Goal: Information Seeking & Learning: Learn about a topic

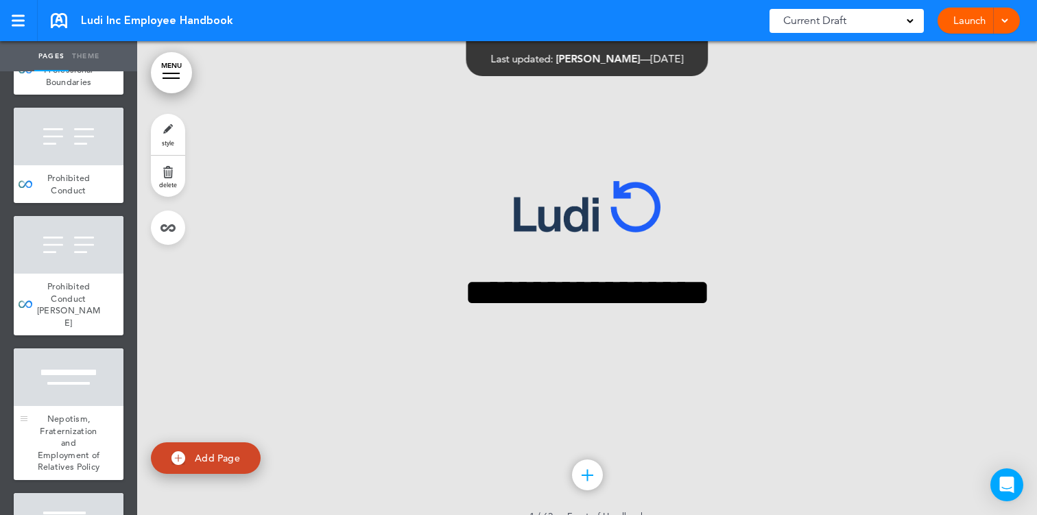
scroll to position [2734, 0]
click at [169, 80] on link "MENU" at bounding box center [171, 72] width 41 height 41
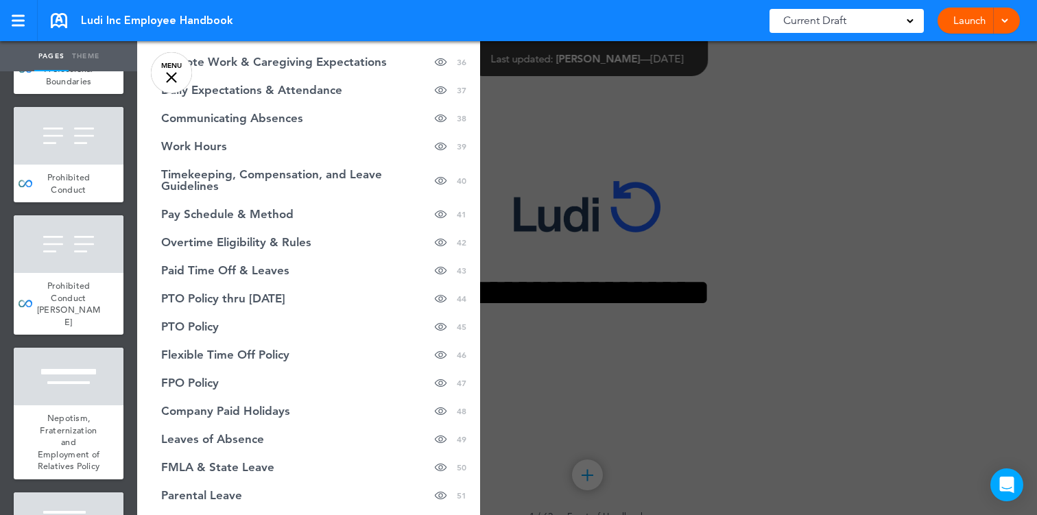
scroll to position [1139, 0]
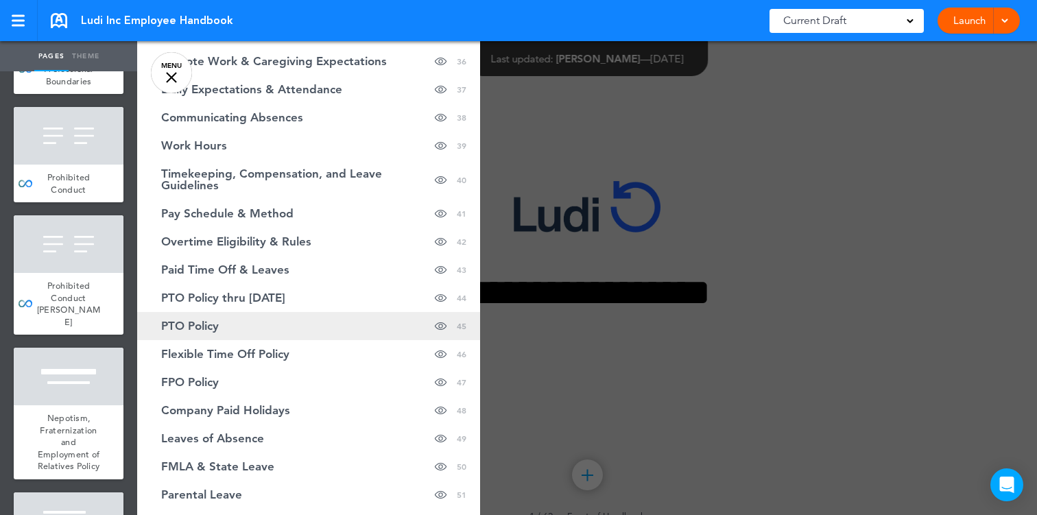
click at [272, 312] on link "PTO Policy Hide page in table of contents 45" at bounding box center [308, 326] width 343 height 28
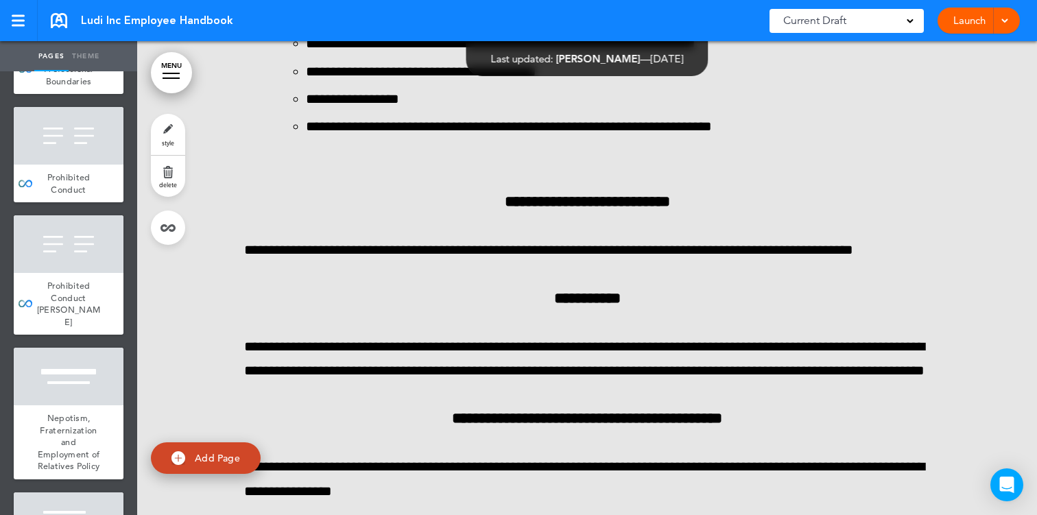
scroll to position [45193, 0]
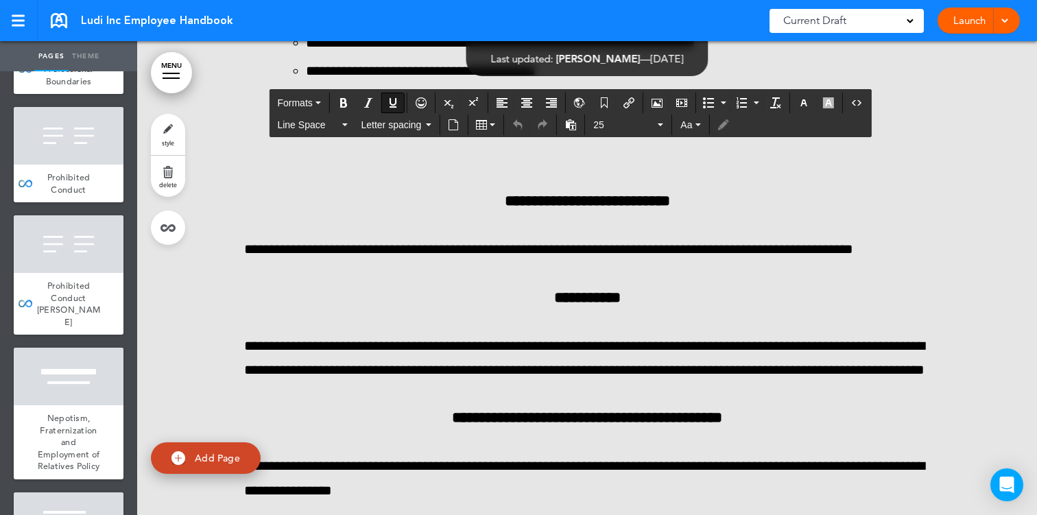
drag, startPoint x: 277, startPoint y: 276, endPoint x: 735, endPoint y: 293, distance: 458.3
copy span "**********"
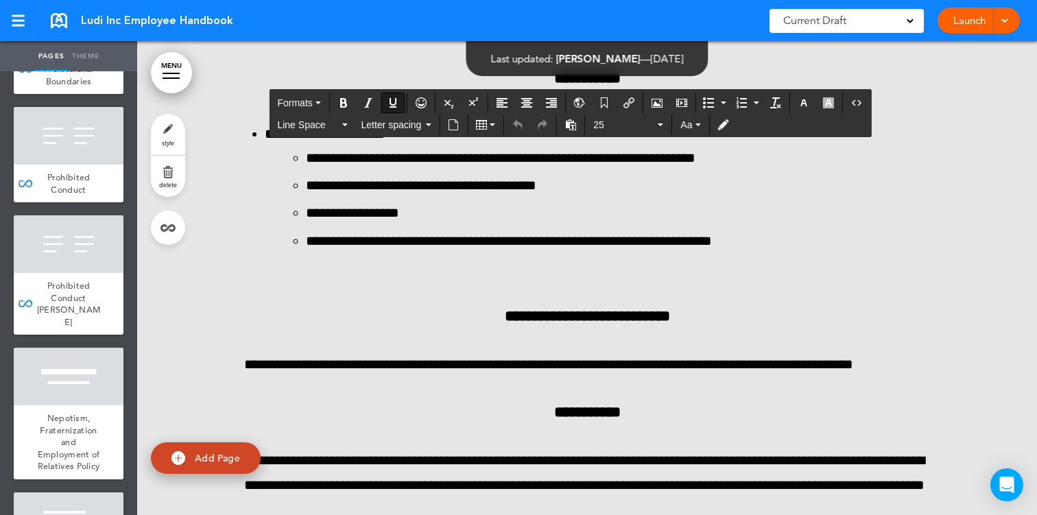
scroll to position [45356, 0]
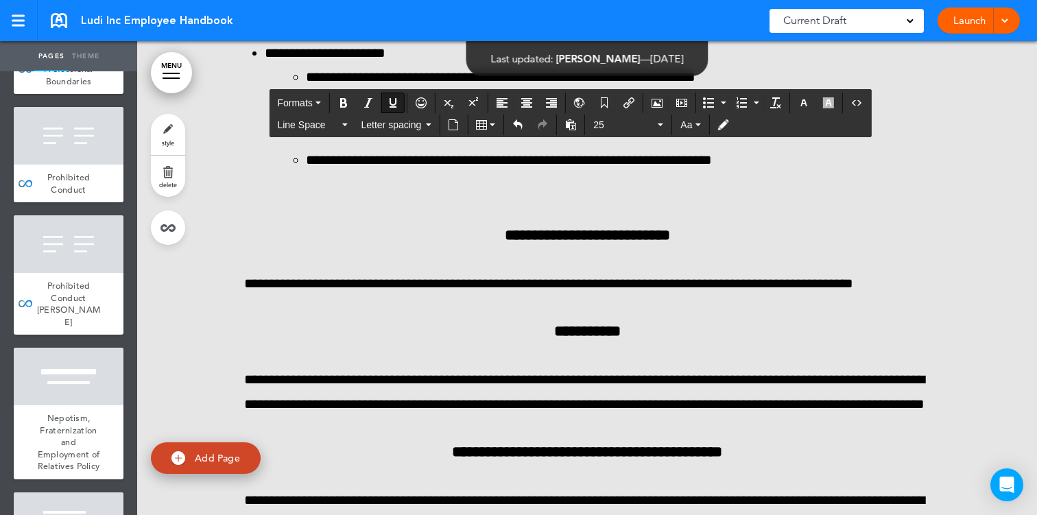
drag, startPoint x: 889, startPoint y: 275, endPoint x: 324, endPoint y: 263, distance: 565.1
drag, startPoint x: 258, startPoint y: 274, endPoint x: 873, endPoint y: 359, distance: 620.3
click at [502, 104] on icon "Align left" at bounding box center [501, 102] width 11 height 11
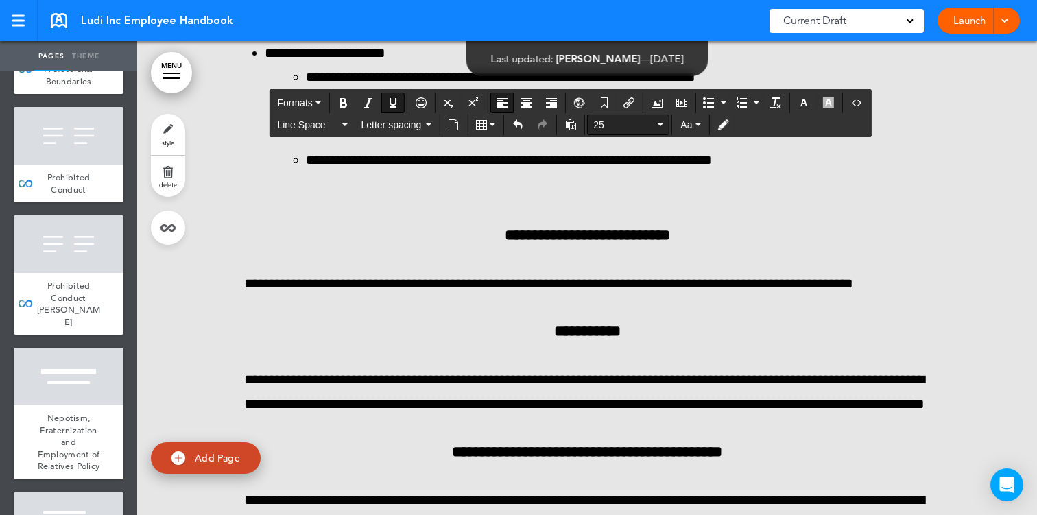
click at [663, 123] on button "25" at bounding box center [628, 124] width 81 height 19
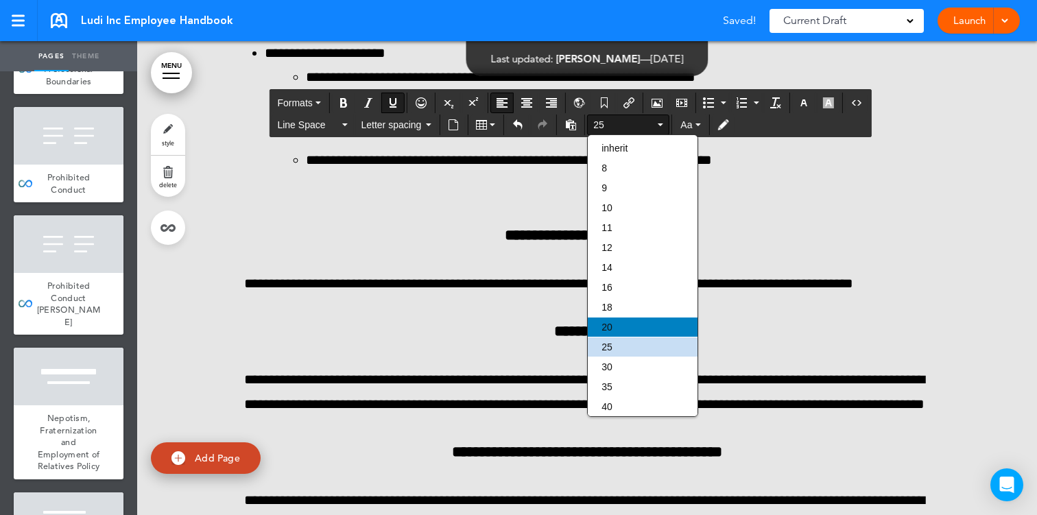
click at [623, 332] on div "20" at bounding box center [643, 326] width 110 height 19
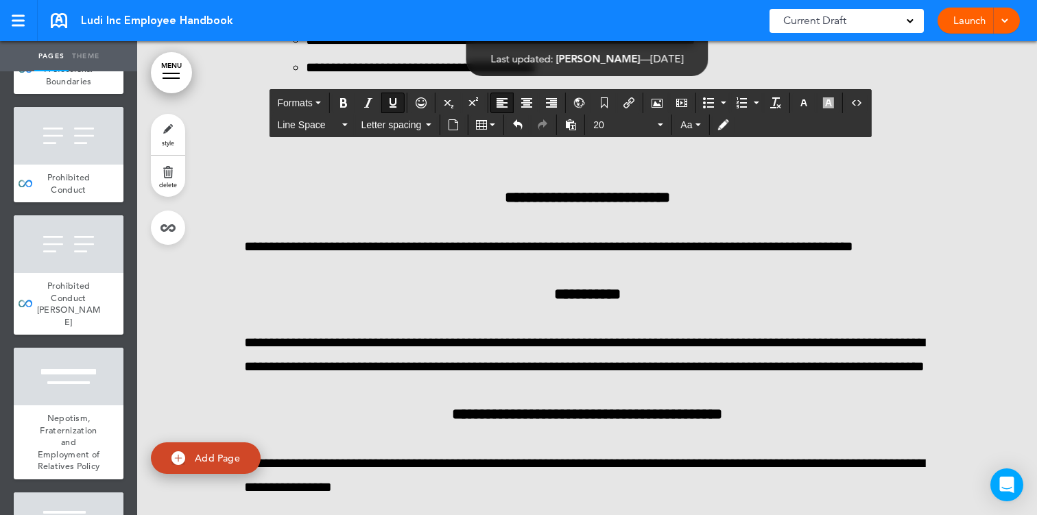
drag, startPoint x: 245, startPoint y: 274, endPoint x: 938, endPoint y: 328, distance: 694.6
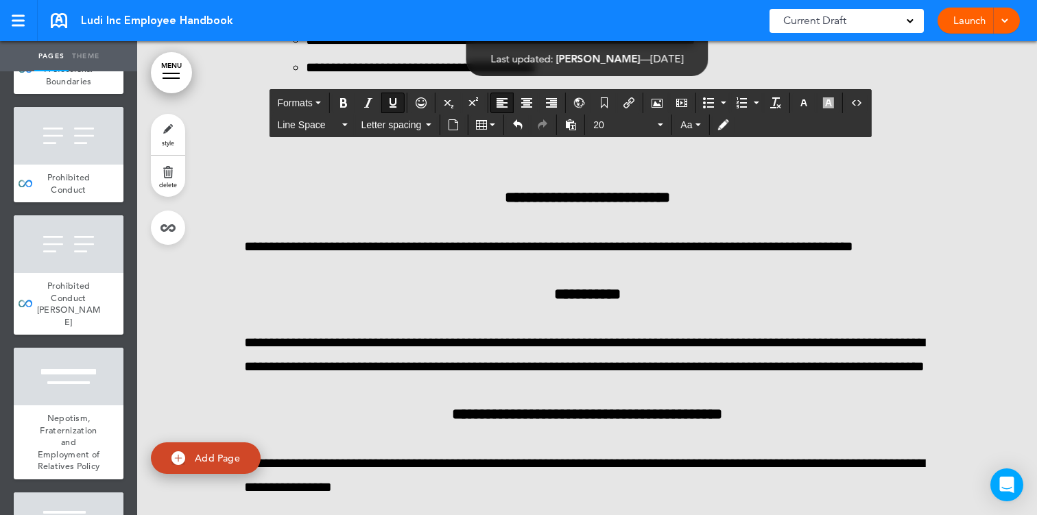
click at [396, 100] on icon "Underline" at bounding box center [392, 102] width 11 height 11
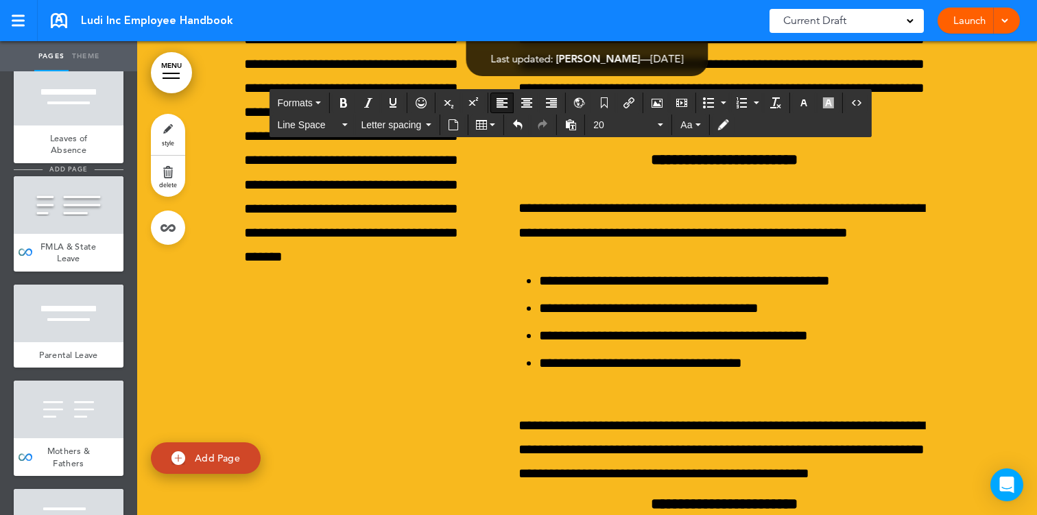
scroll to position [5532, 0]
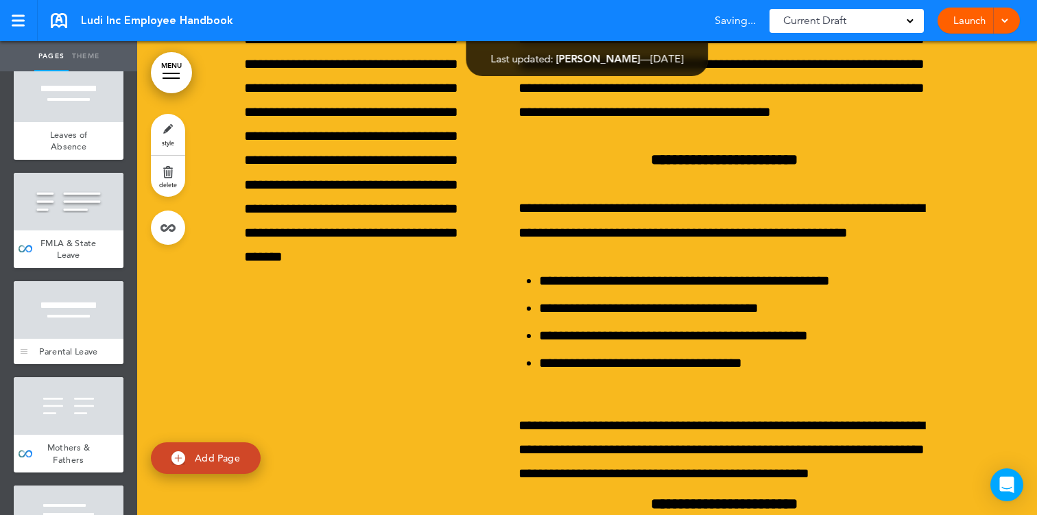
click at [84, 346] on span "Parental Leave" at bounding box center [68, 352] width 58 height 12
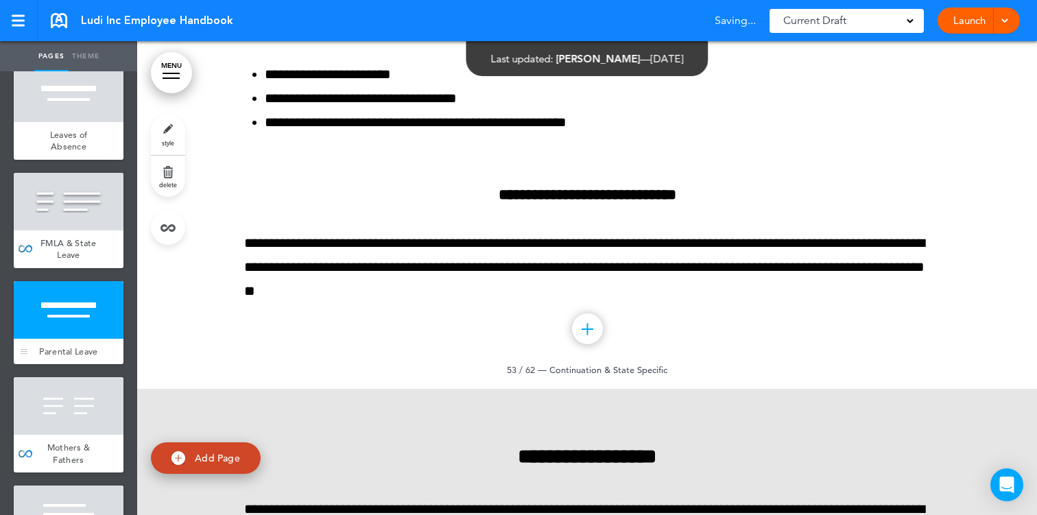
scroll to position [51352, 0]
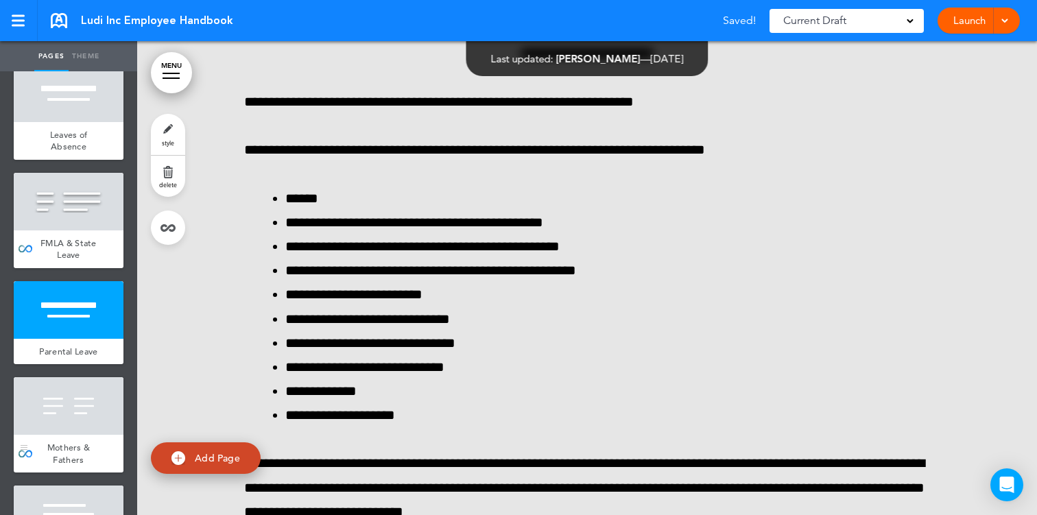
click at [88, 377] on div at bounding box center [69, 406] width 110 height 58
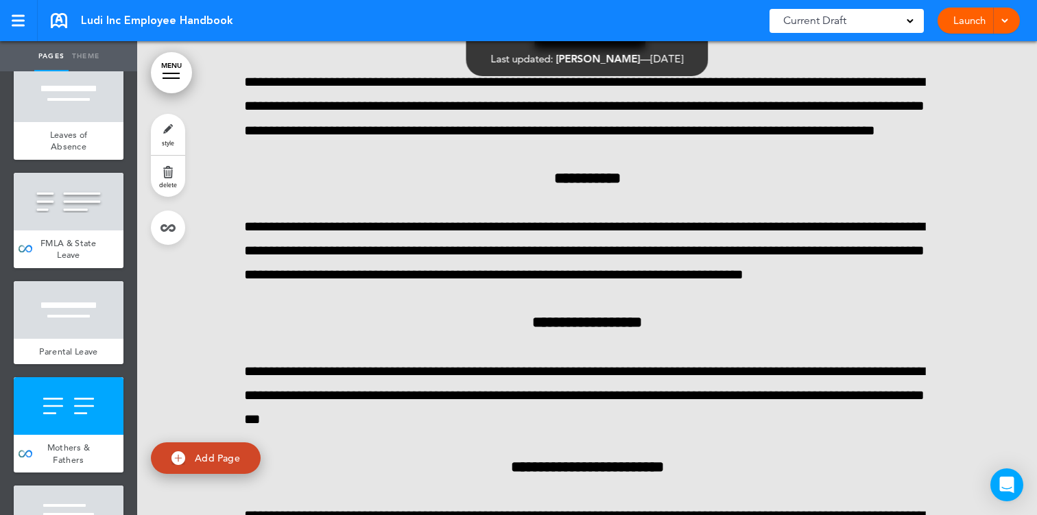
scroll to position [52793, 0]
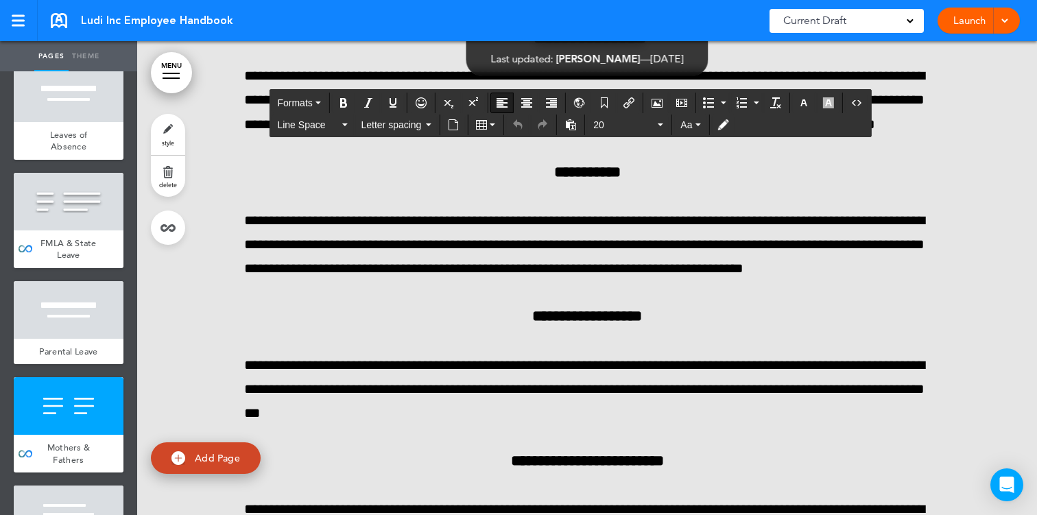
drag, startPoint x: 245, startPoint y: 224, endPoint x: 653, endPoint y: 338, distance: 423.7
drag, startPoint x: 246, startPoint y: 180, endPoint x: 670, endPoint y: 375, distance: 466.6
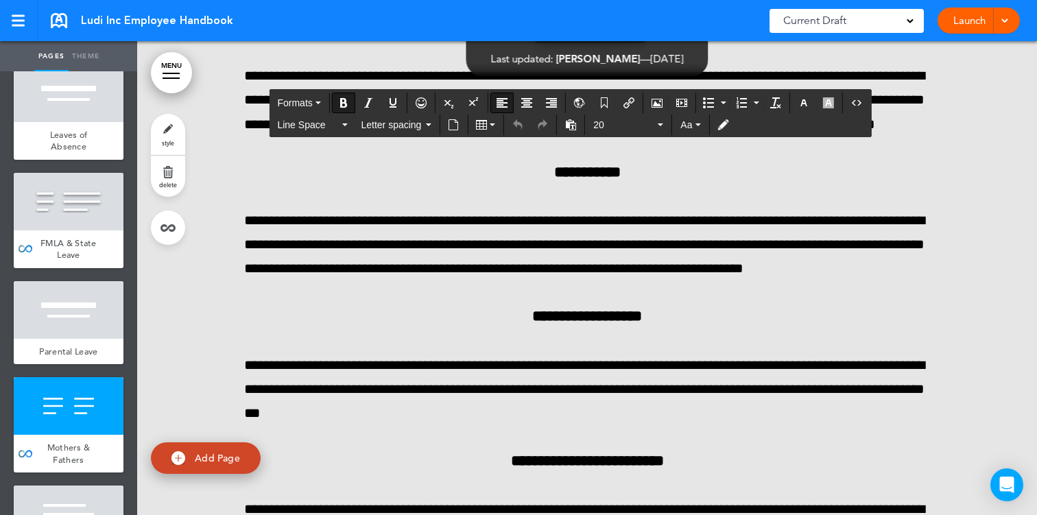
copy div "**********"
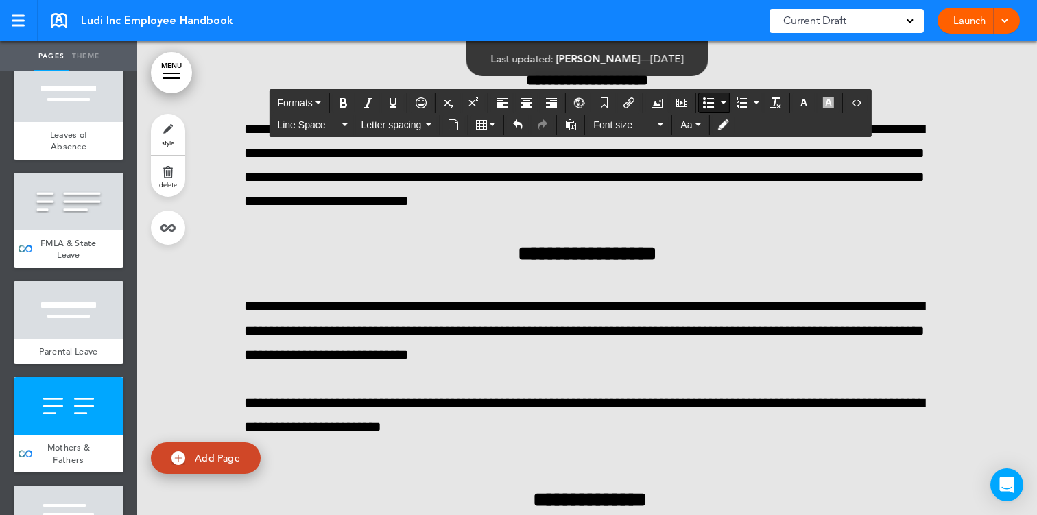
scroll to position [52813, 0]
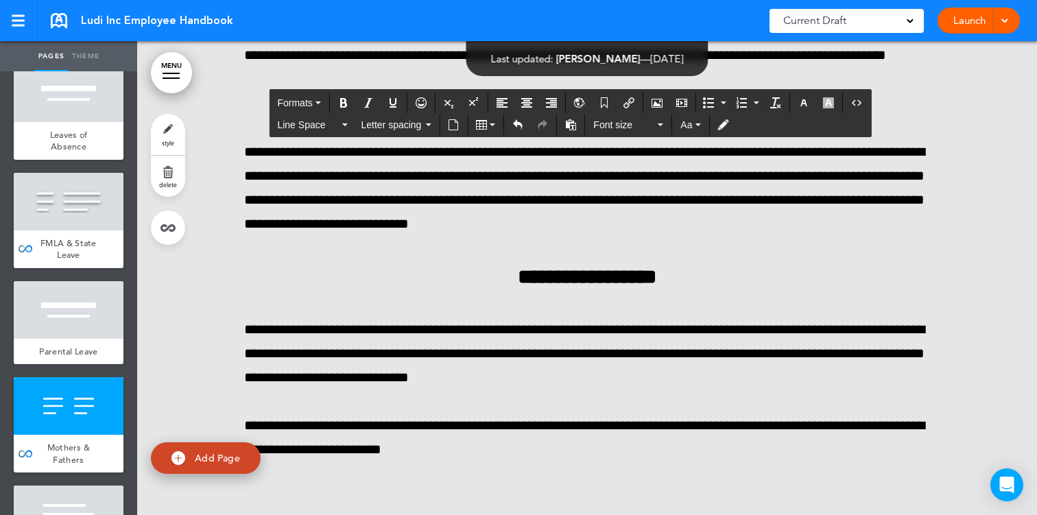
drag, startPoint x: 694, startPoint y: 426, endPoint x: 251, endPoint y: 396, distance: 443.9
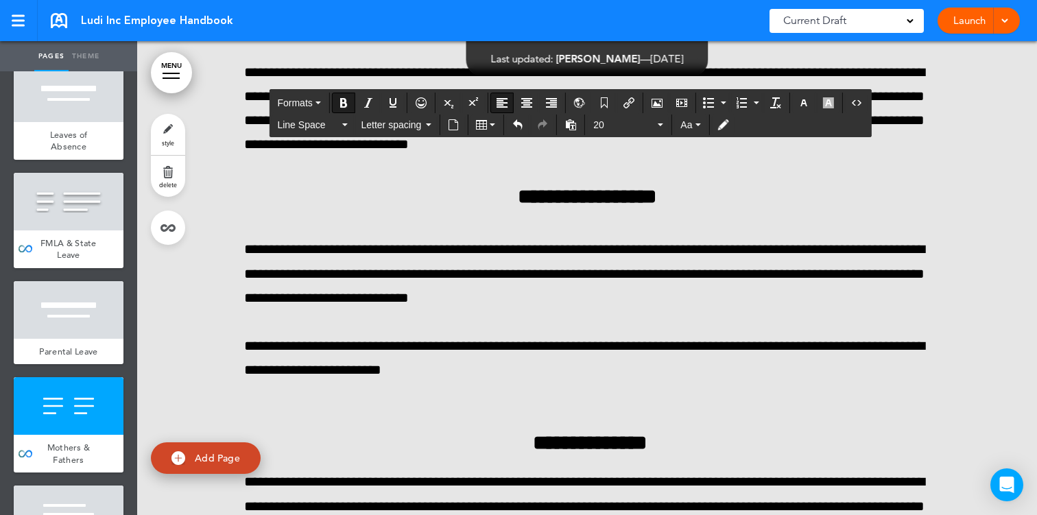
scroll to position [52878, 0]
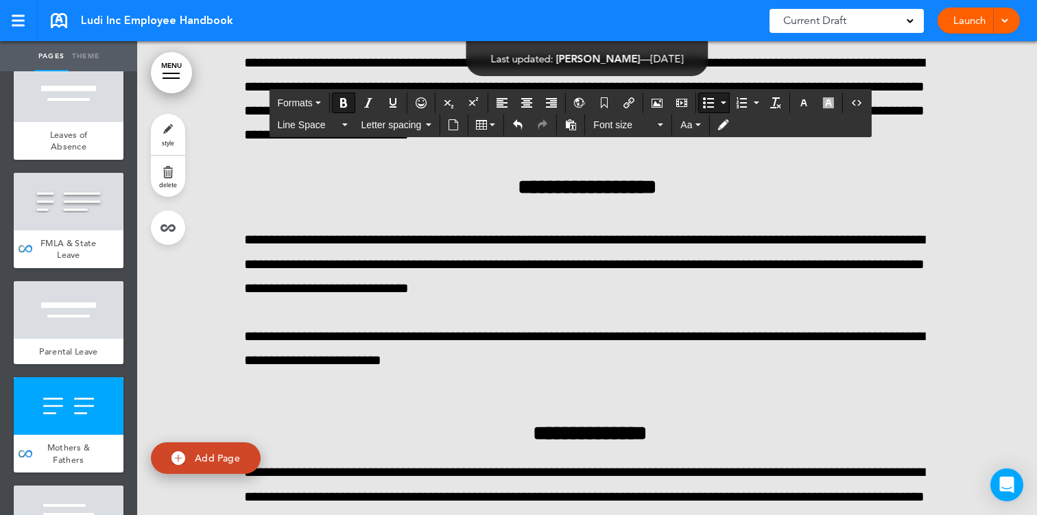
drag, startPoint x: 797, startPoint y: 385, endPoint x: 393, endPoint y: 391, distance: 404.5
drag, startPoint x: 841, startPoint y: 262, endPoint x: 861, endPoint y: 308, distance: 50.3
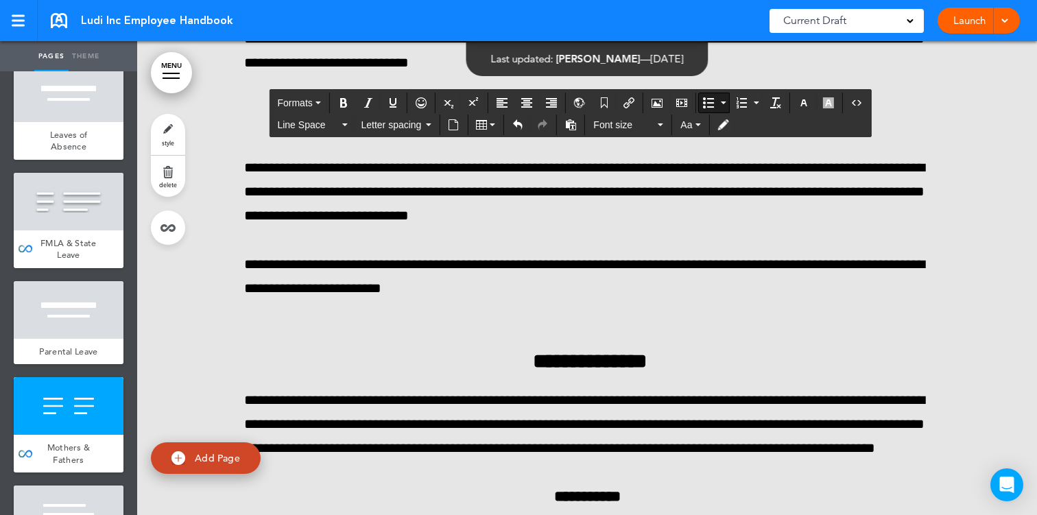
drag, startPoint x: 300, startPoint y: 346, endPoint x: 884, endPoint y: 446, distance: 593.3
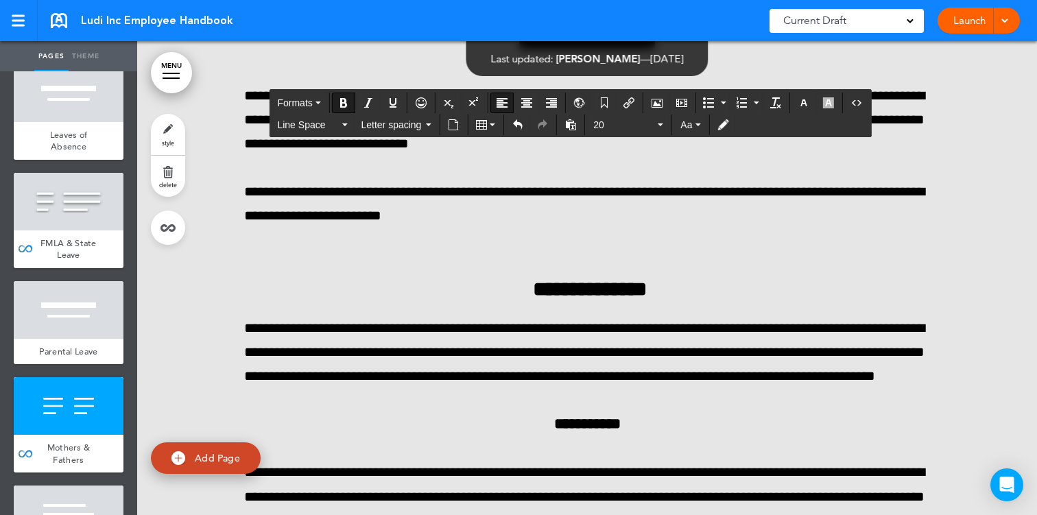
click at [710, 105] on icon "Bullet list" at bounding box center [708, 102] width 11 height 11
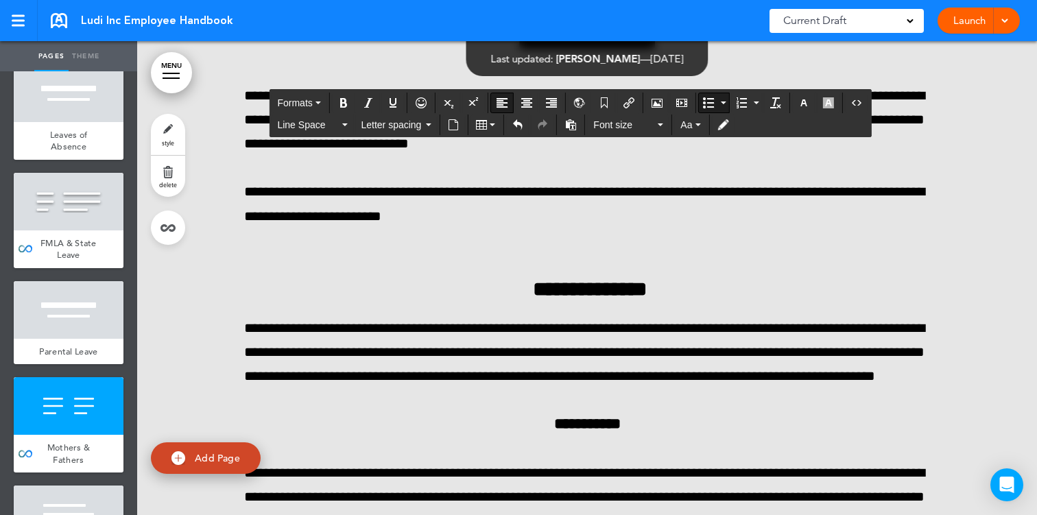
drag, startPoint x: 301, startPoint y: 356, endPoint x: 254, endPoint y: 302, distance: 71.4
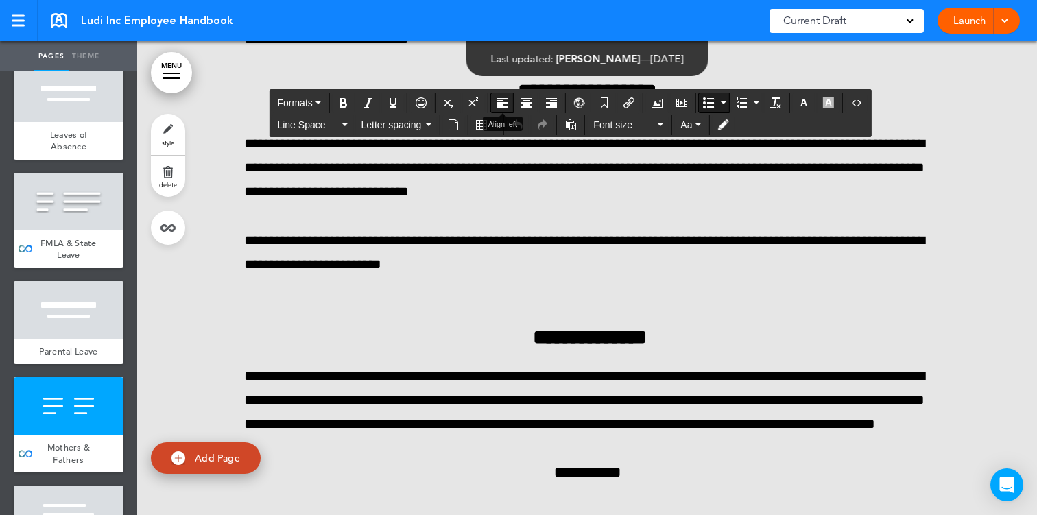
click at [505, 104] on icon "Align left" at bounding box center [501, 102] width 11 height 11
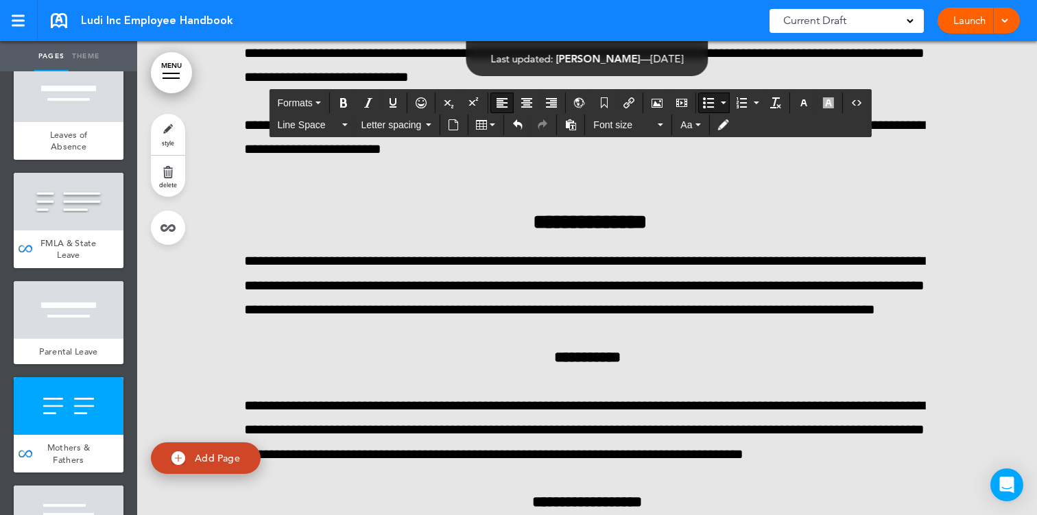
scroll to position [53074, 0]
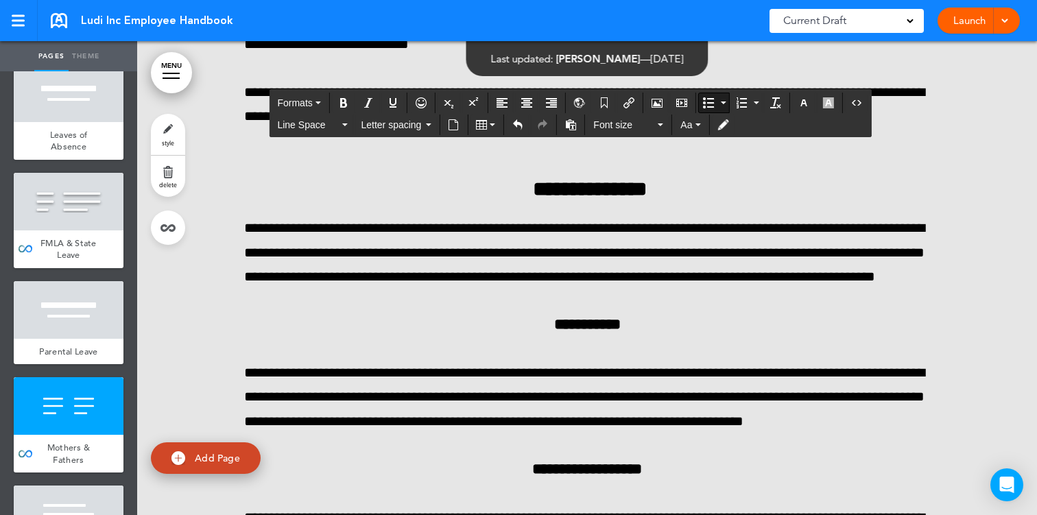
drag, startPoint x: 721, startPoint y: 383, endPoint x: 328, endPoint y: 233, distance: 420.6
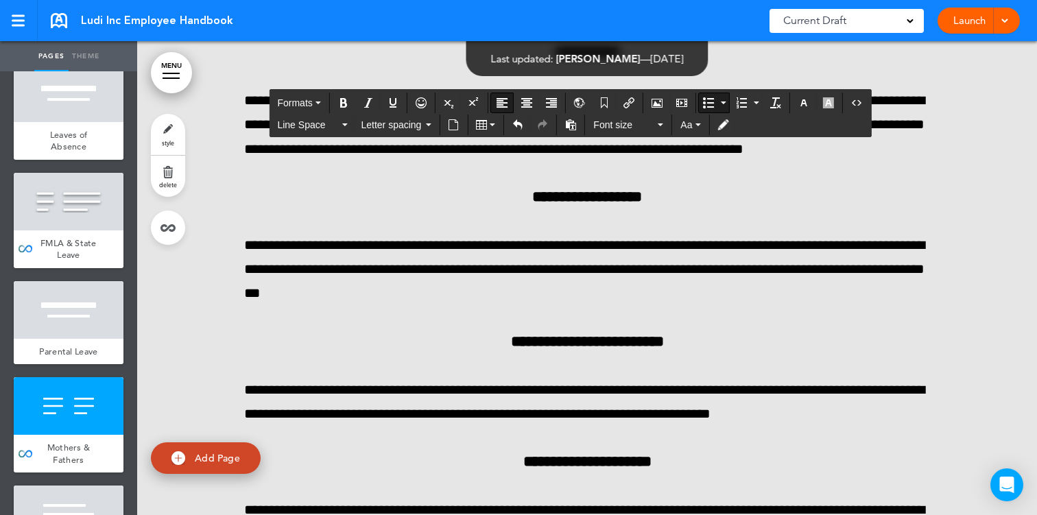
scroll to position [53111, 0]
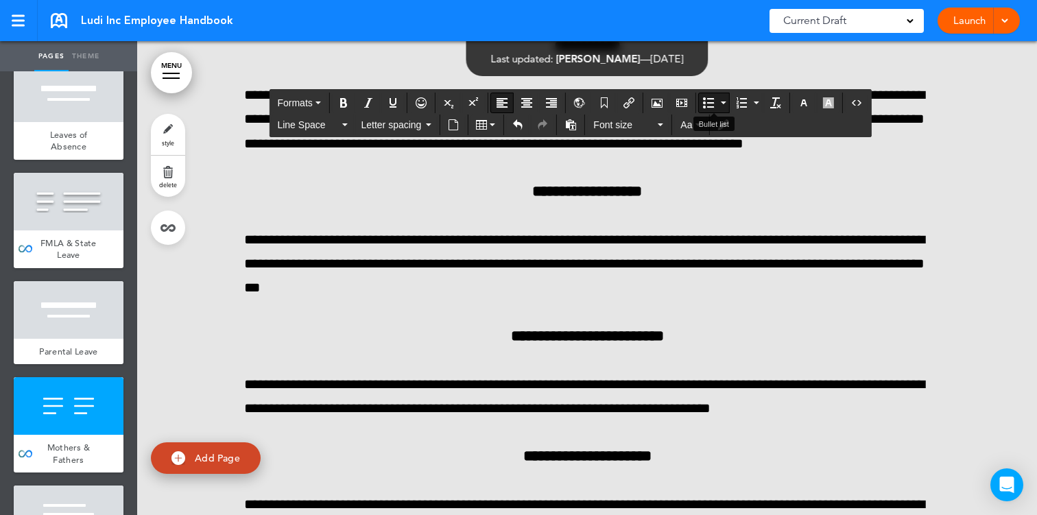
click at [706, 101] on icon "Bullet list" at bounding box center [708, 102] width 11 height 11
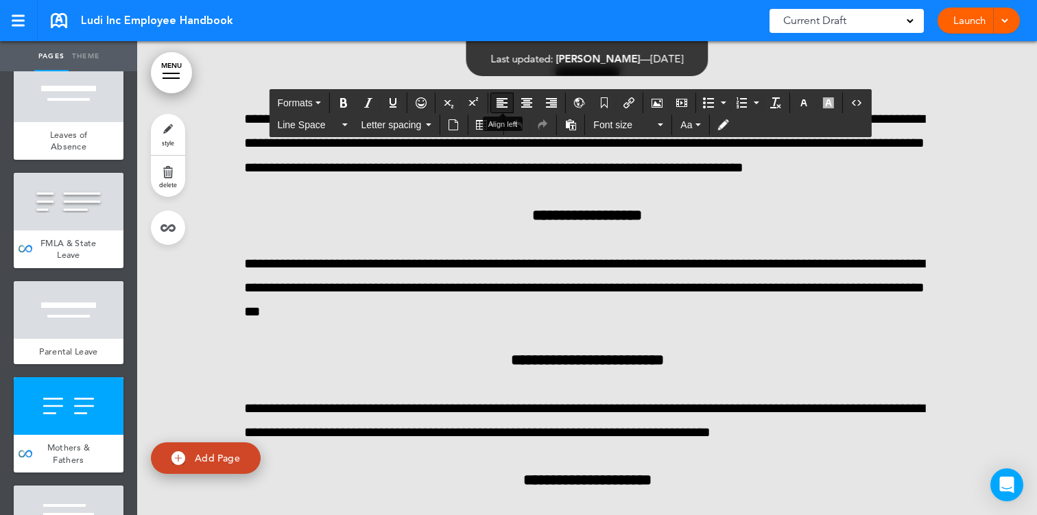
click at [500, 105] on icon "Align left" at bounding box center [501, 102] width 11 height 11
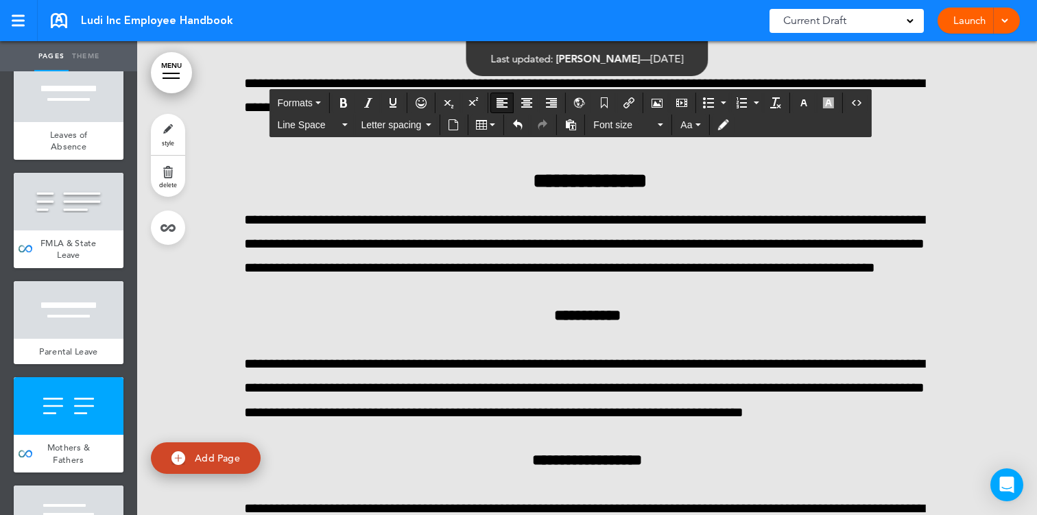
scroll to position [52868, 0]
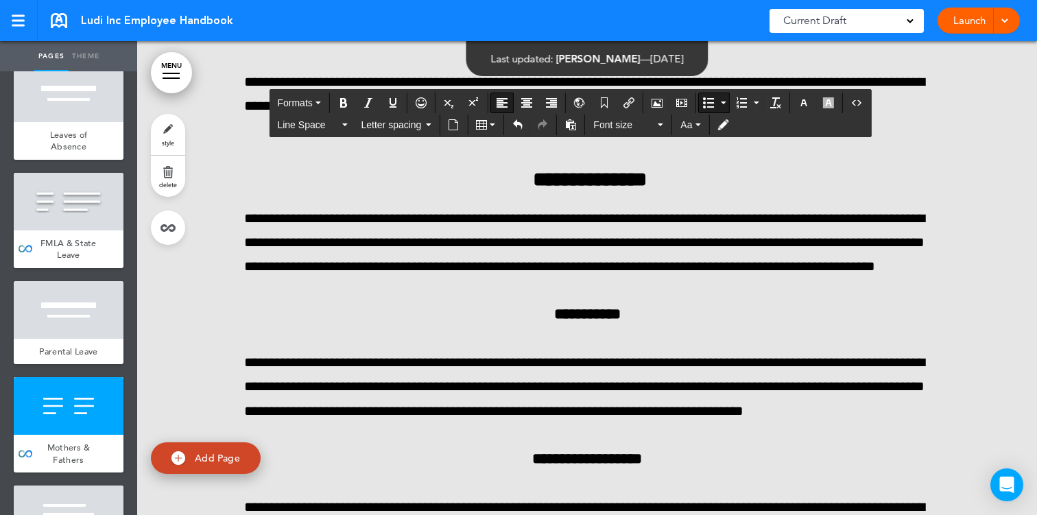
click at [344, 99] on icon "Bold" at bounding box center [343, 102] width 11 height 11
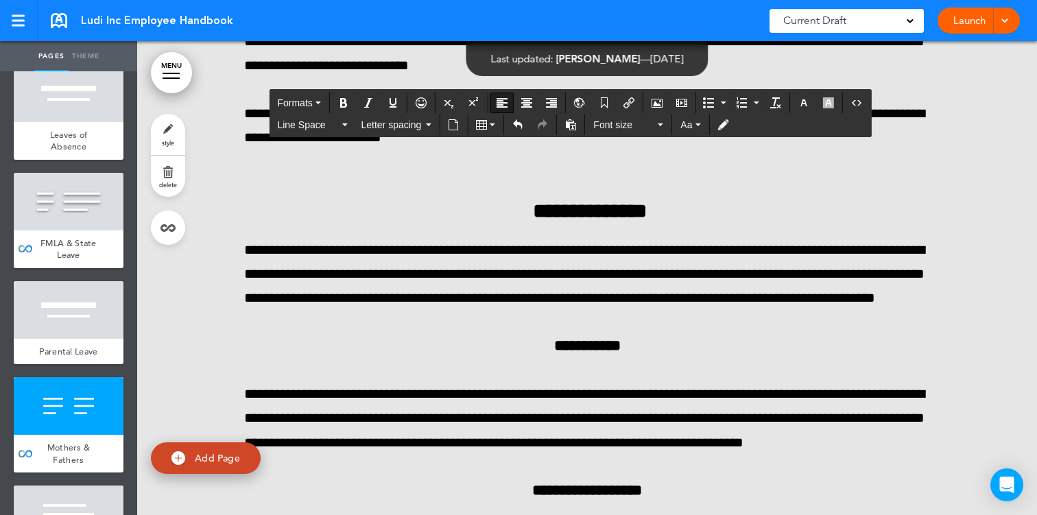
scroll to position [52825, 0]
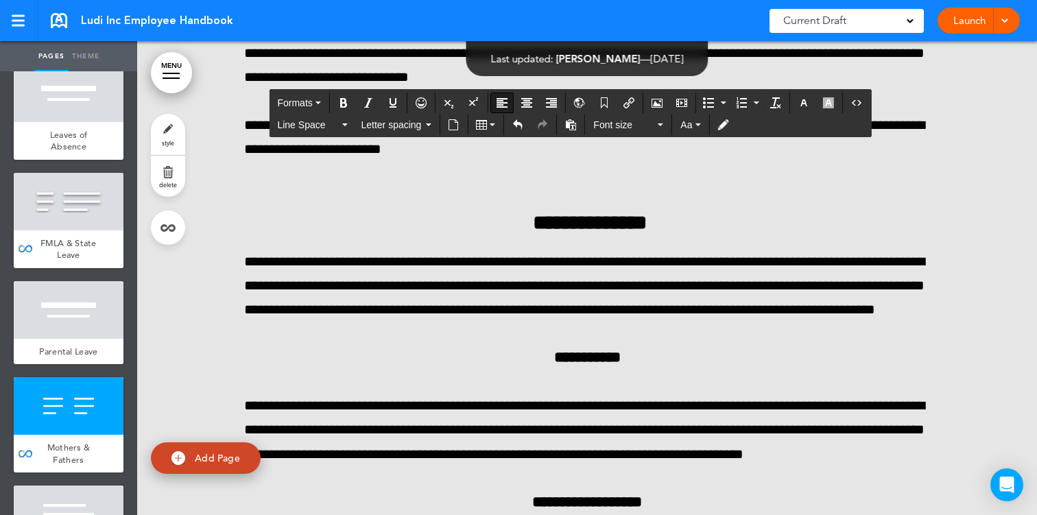
drag, startPoint x: 348, startPoint y: 317, endPoint x: 256, endPoint y: 261, distance: 108.1
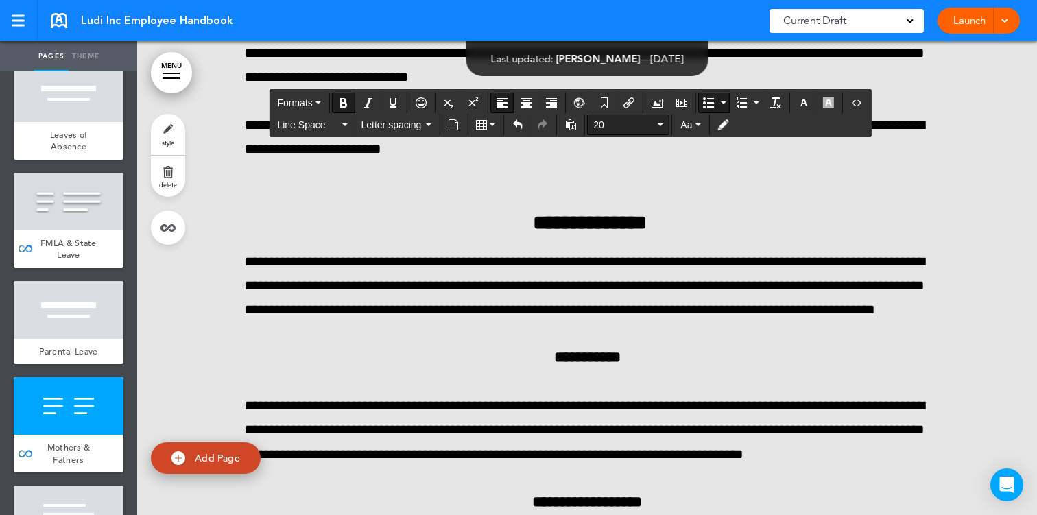
click at [655, 121] on button "20" at bounding box center [628, 124] width 81 height 19
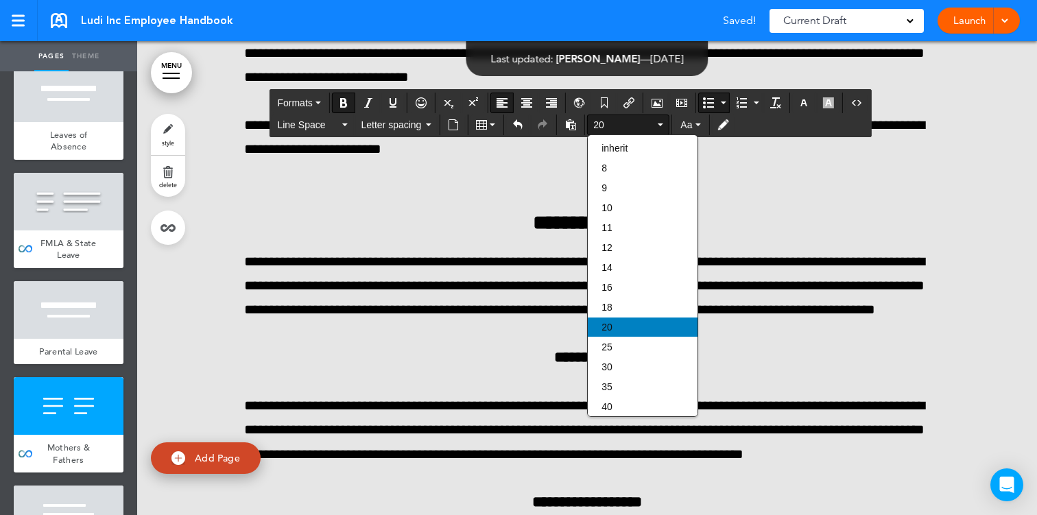
click at [618, 332] on div "20" at bounding box center [643, 326] width 110 height 19
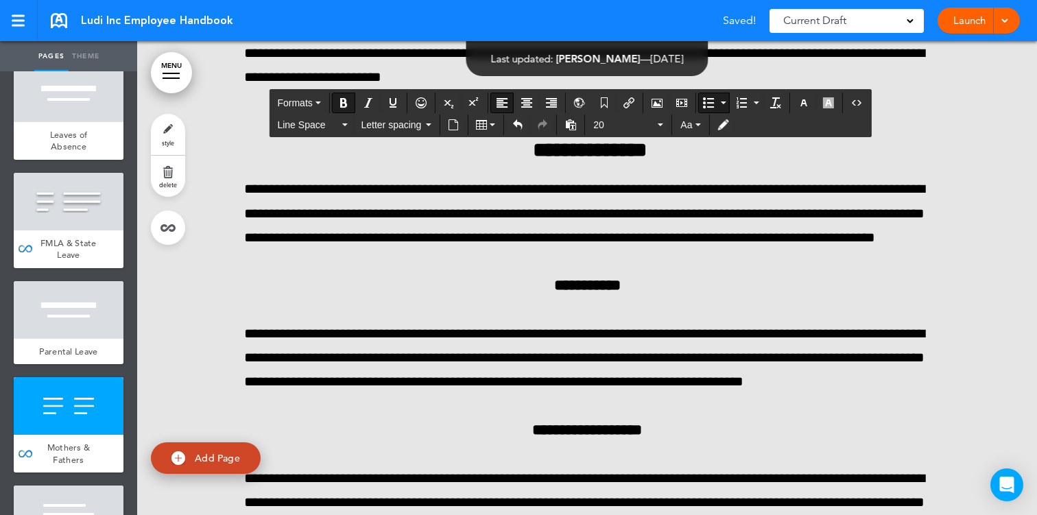
scroll to position [52880, 0]
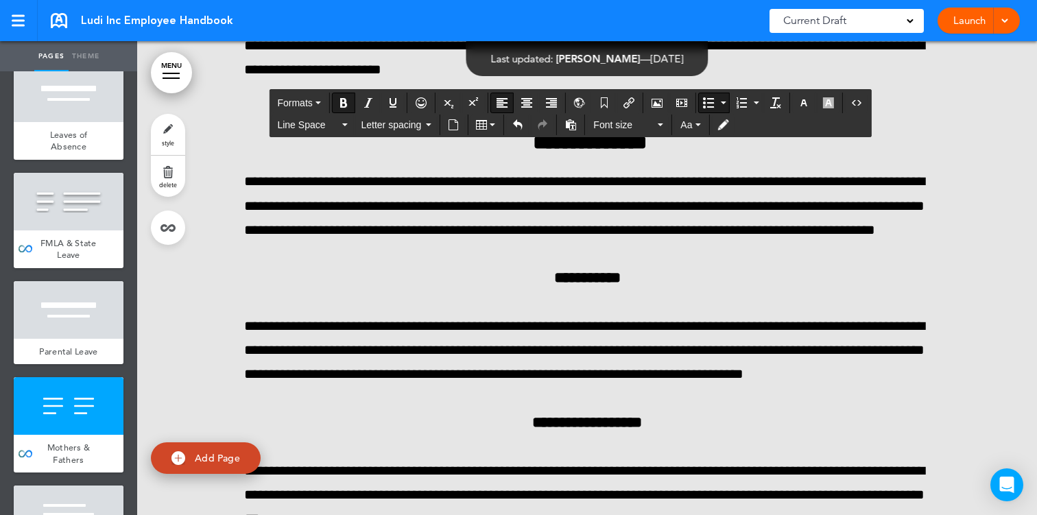
drag, startPoint x: 265, startPoint y: 280, endPoint x: 848, endPoint y: 467, distance: 612.7
click at [664, 120] on button "Font size" at bounding box center [628, 124] width 81 height 19
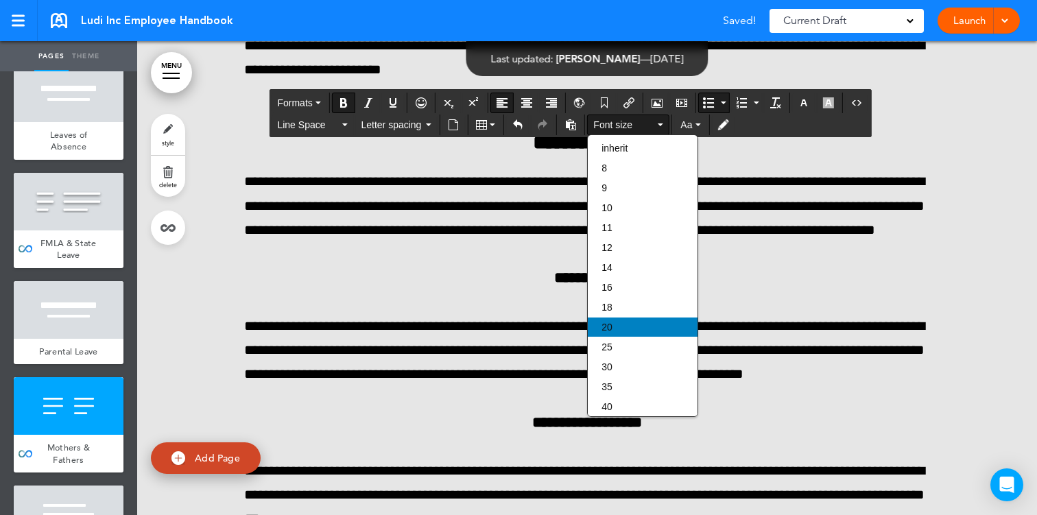
click at [623, 332] on div "20" at bounding box center [643, 326] width 110 height 19
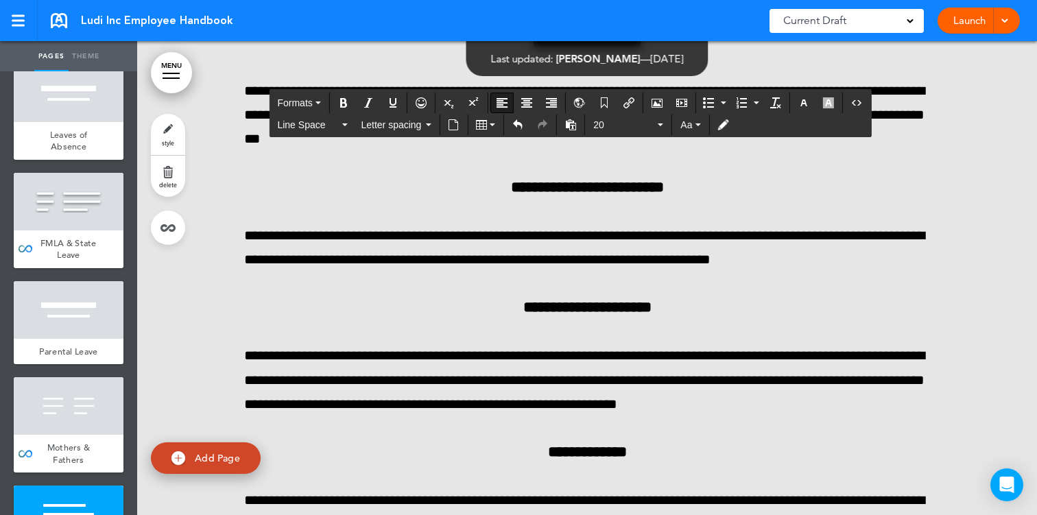
scroll to position [53322, 0]
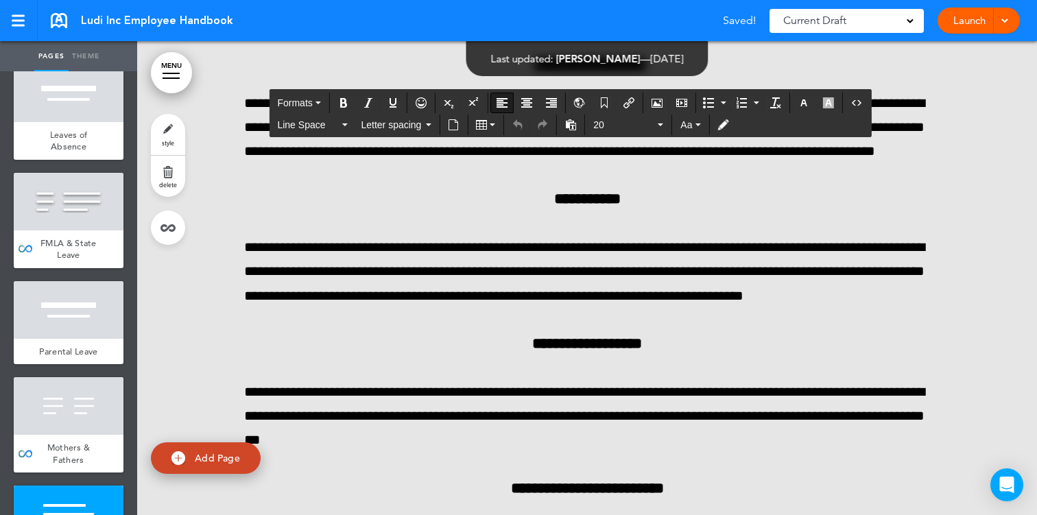
scroll to position [52982, 0]
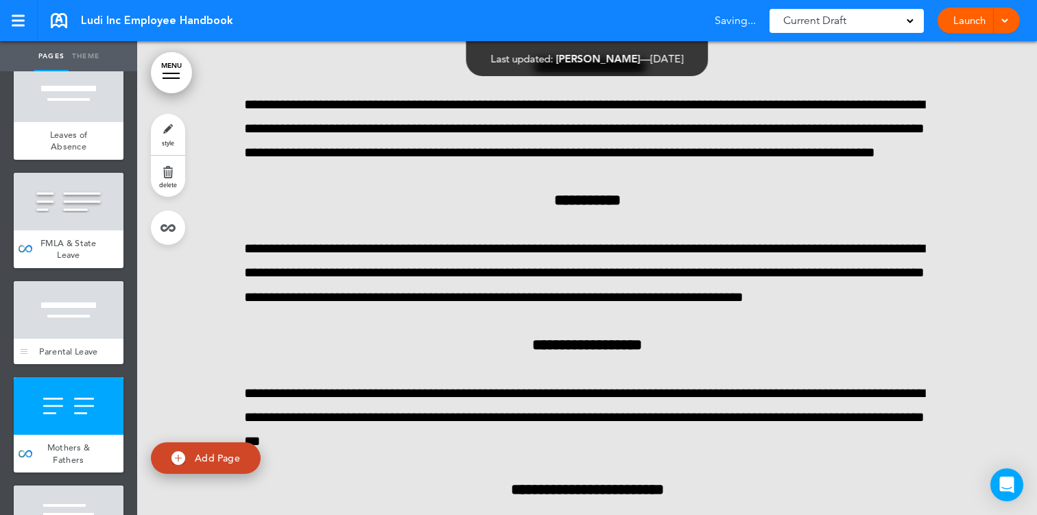
click at [84, 339] on div "Parental Leave" at bounding box center [69, 352] width 110 height 26
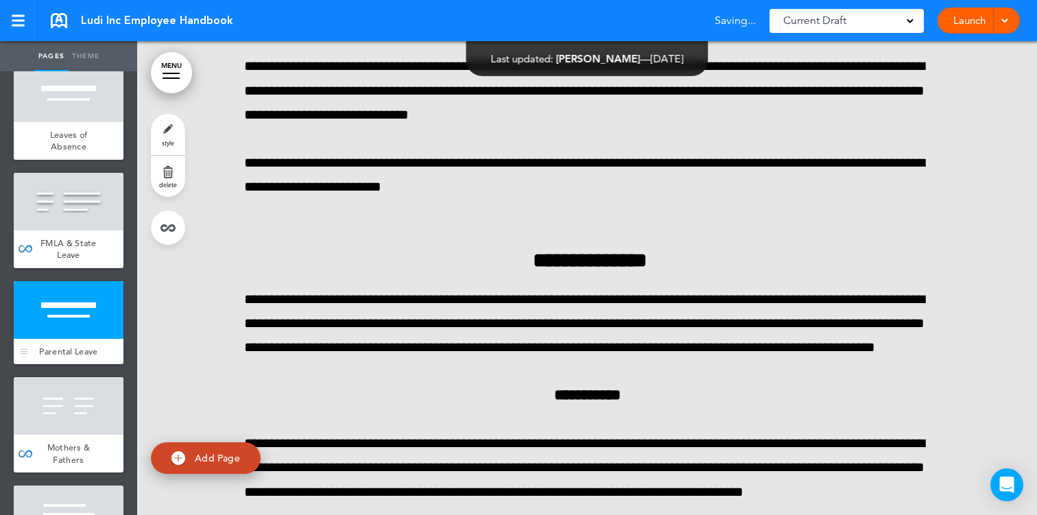
scroll to position [51352, 0]
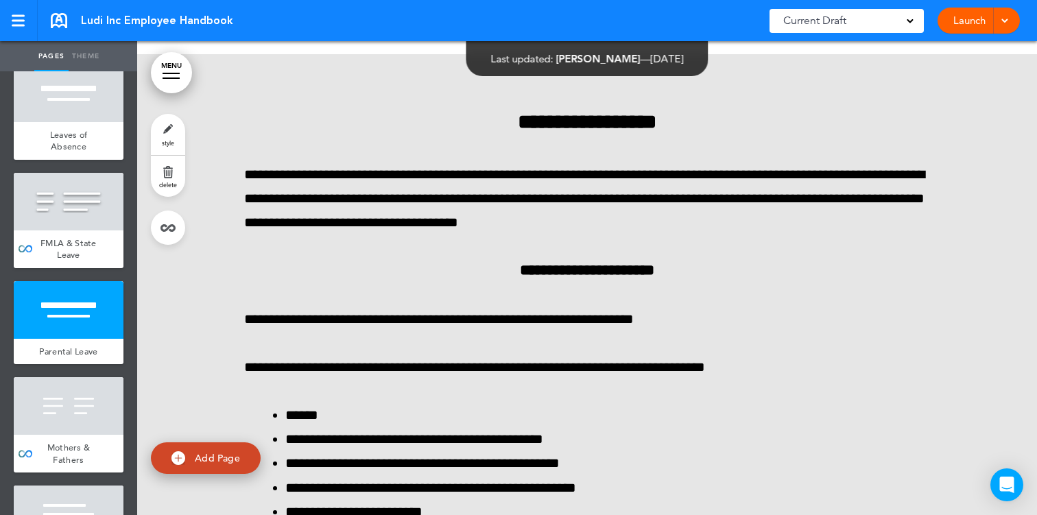
click at [1003, 21] on span at bounding box center [1004, 19] width 9 height 9
click at [910, 22] on span at bounding box center [909, 19] width 7 height 7
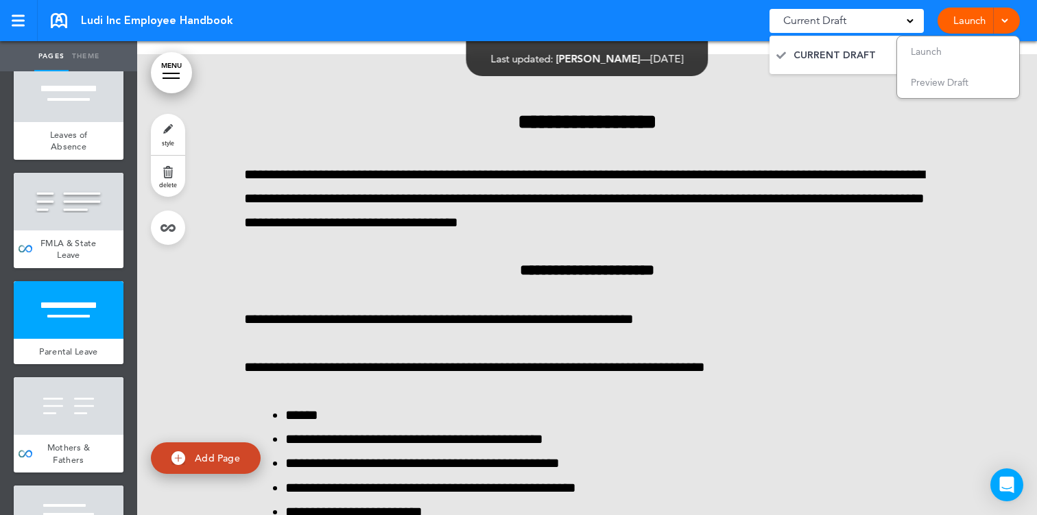
click at [108, 230] on div "FMLA & State Leave" at bounding box center [69, 249] width 110 height 38
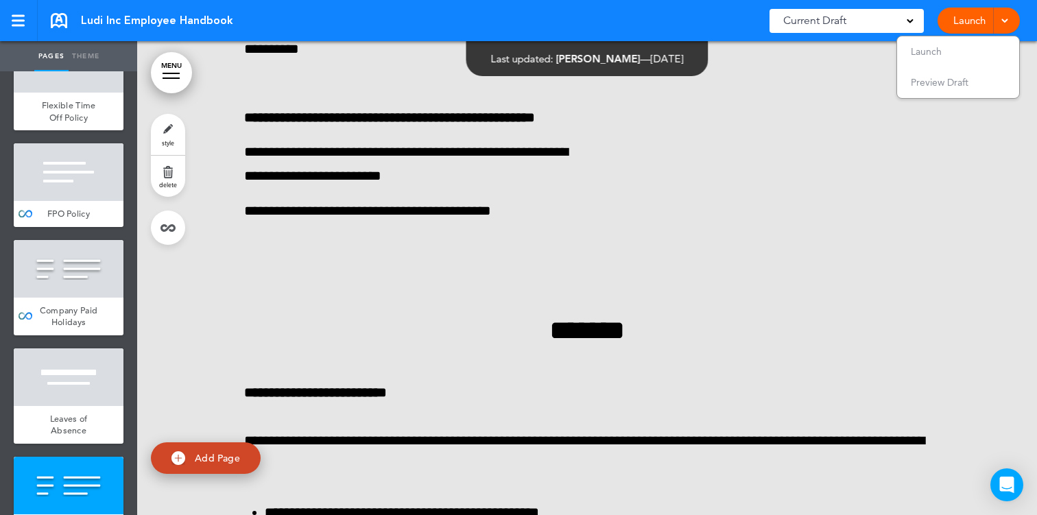
scroll to position [5247, 0]
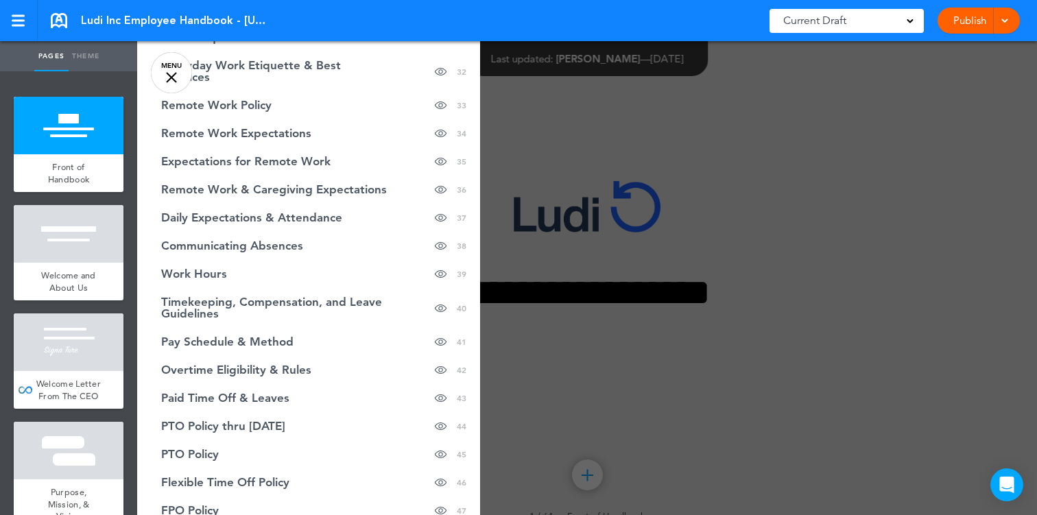
scroll to position [1015, 0]
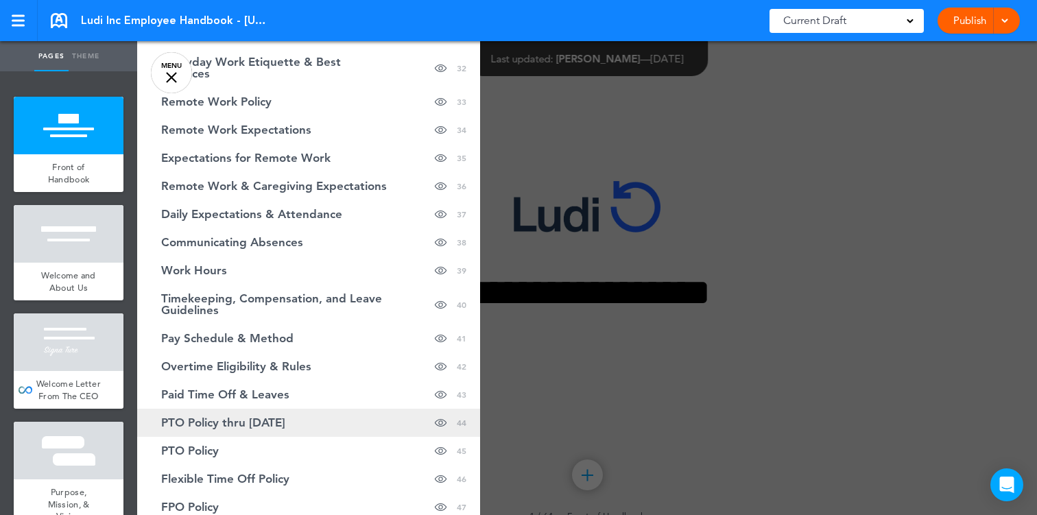
click at [285, 417] on span "PTO Policy thru [DATE]" at bounding box center [223, 423] width 124 height 12
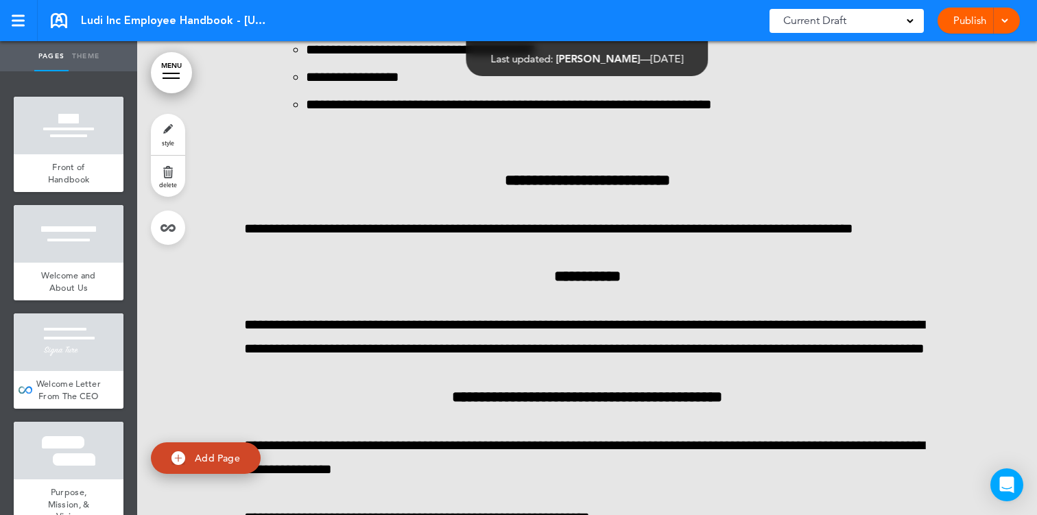
scroll to position [45816, 0]
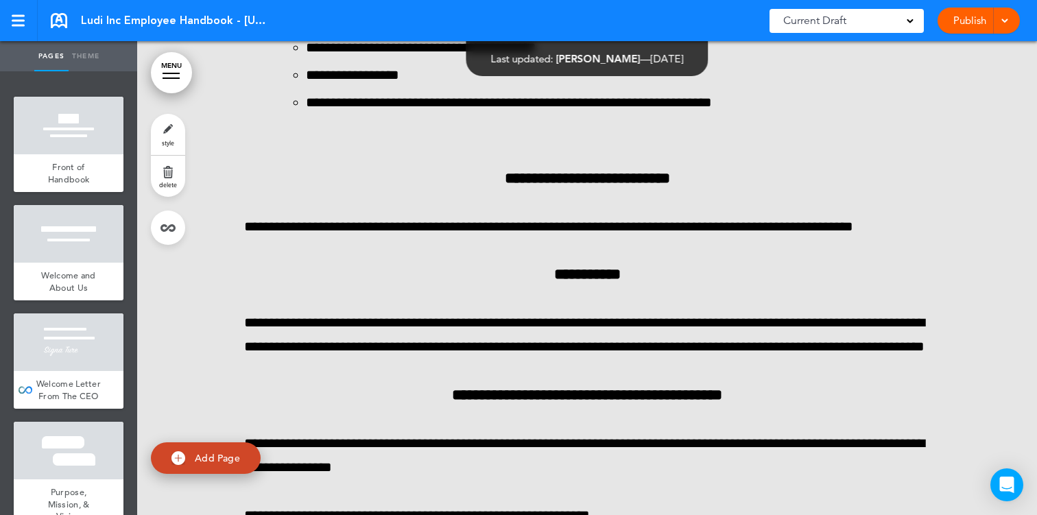
click at [169, 80] on link "MENU" at bounding box center [171, 72] width 41 height 41
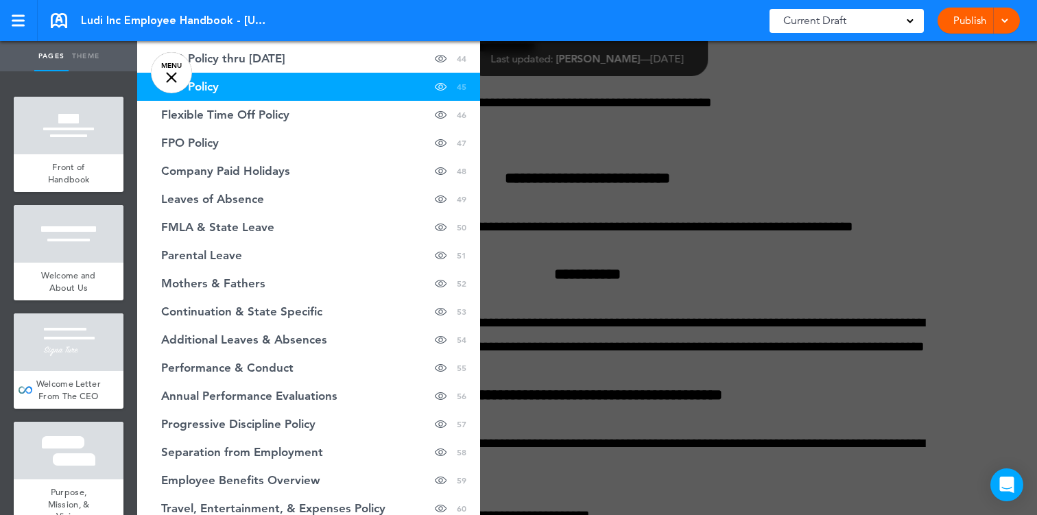
scroll to position [1376, 0]
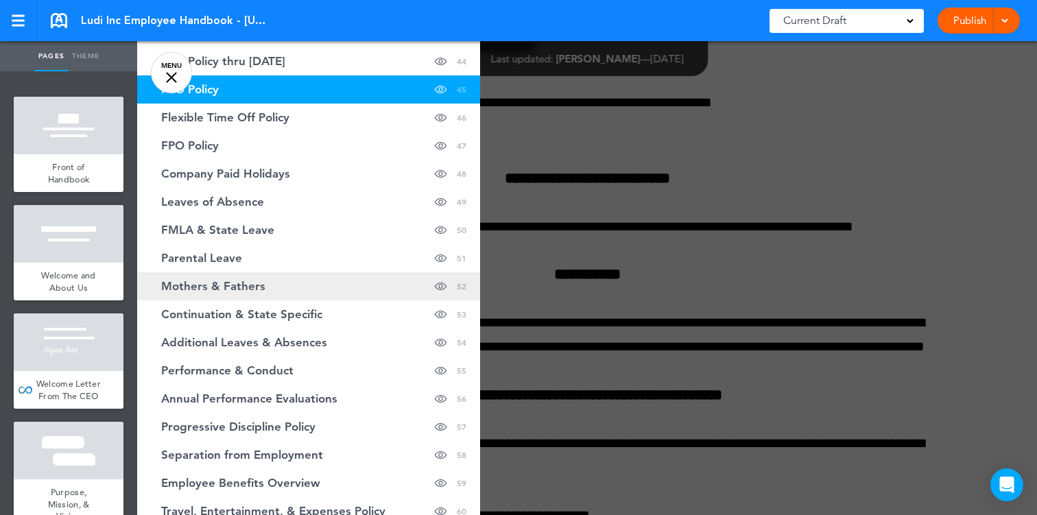
click at [214, 280] on span "Mothers & Fathers" at bounding box center [213, 286] width 104 height 12
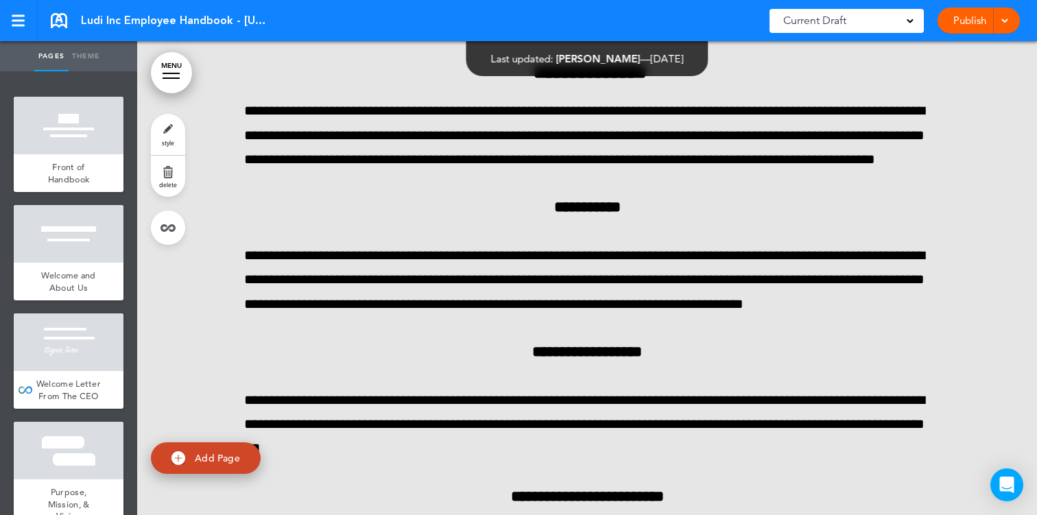
scroll to position [53392, 0]
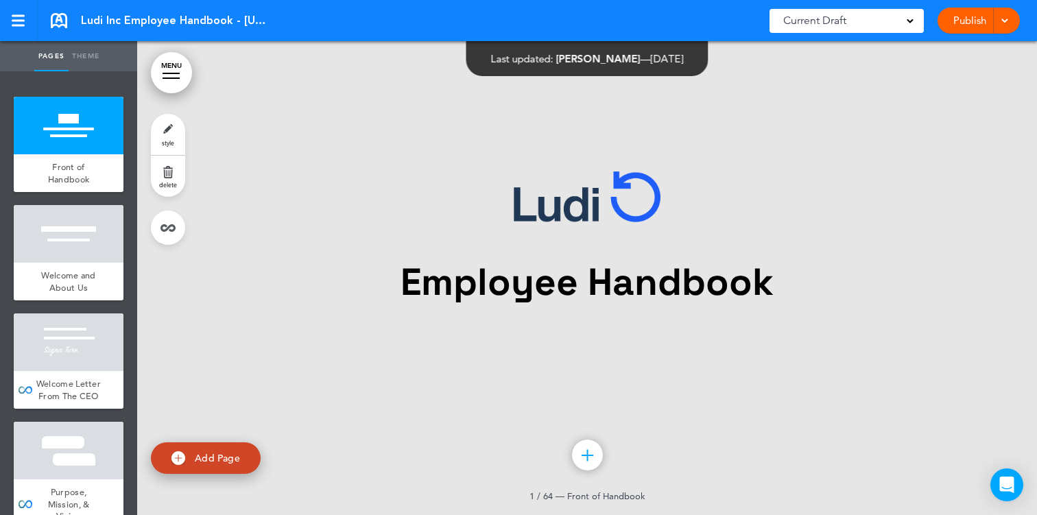
click at [173, 86] on link "MENU" at bounding box center [171, 72] width 41 height 41
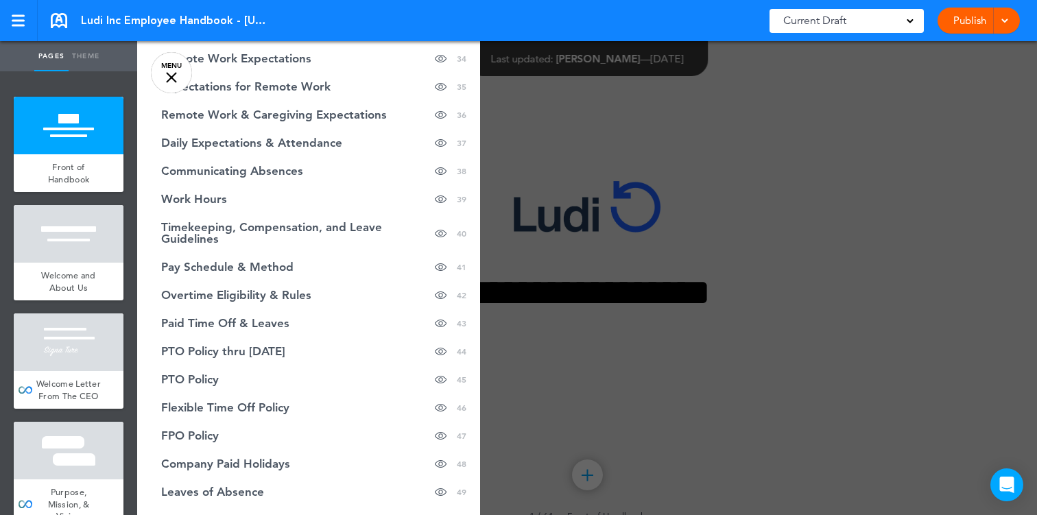
scroll to position [1107, 0]
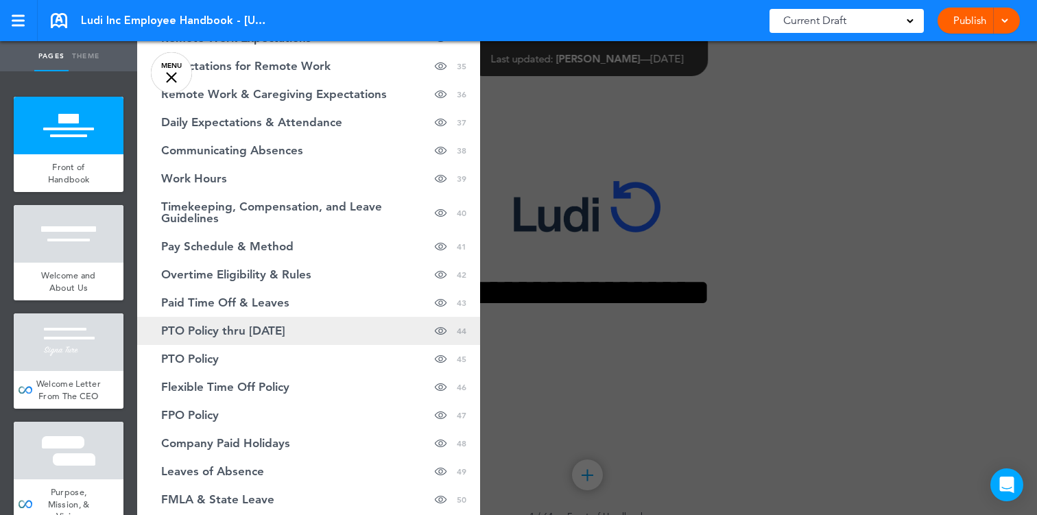
click at [238, 325] on span "PTO Policy thru [DATE]" at bounding box center [223, 331] width 124 height 12
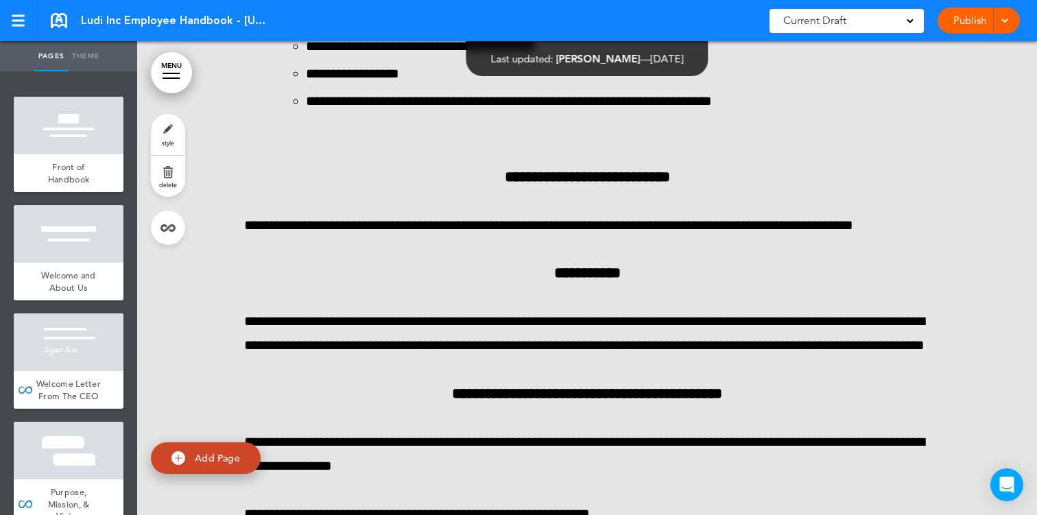
scroll to position [45720, 0]
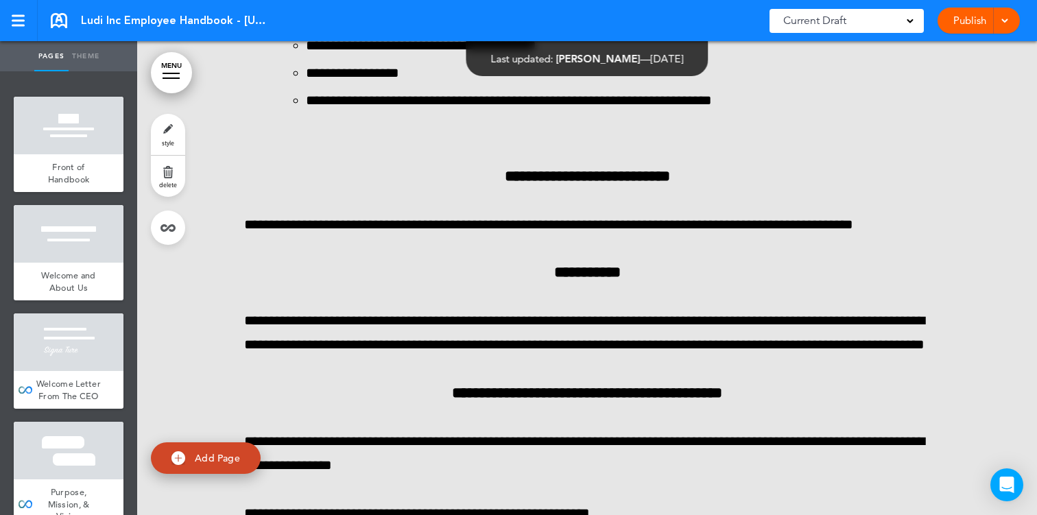
click at [165, 71] on link "MENU" at bounding box center [171, 72] width 41 height 41
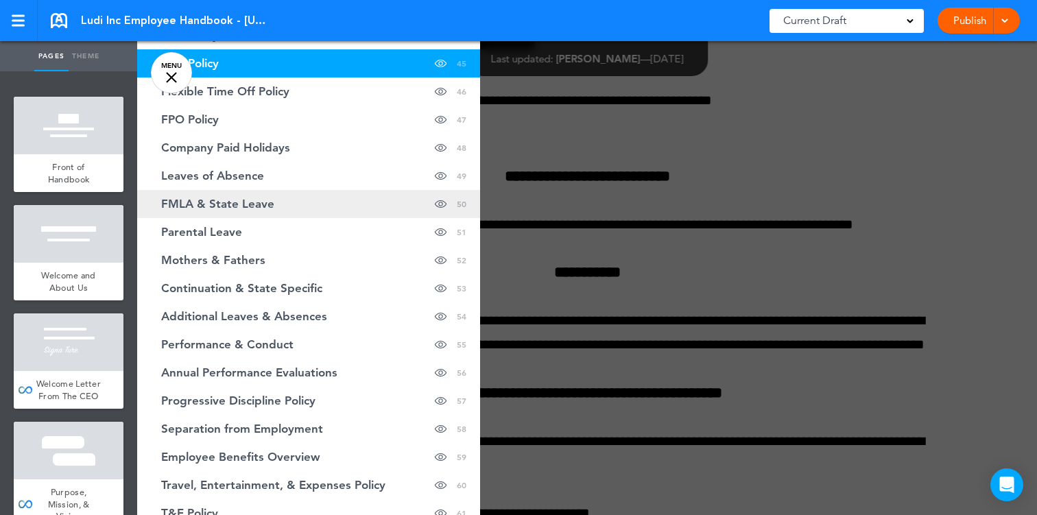
scroll to position [1399, 0]
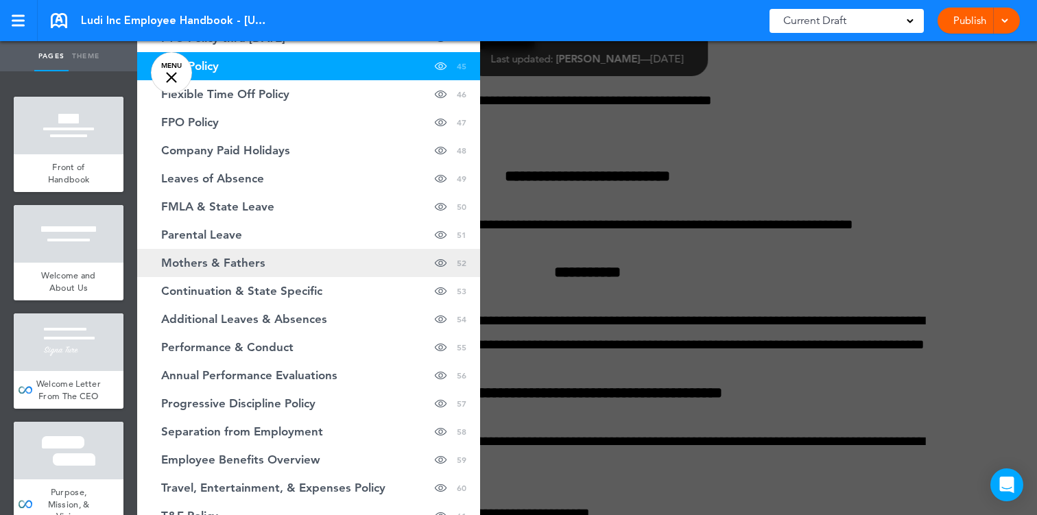
click at [217, 257] on span "Mothers & Fathers" at bounding box center [213, 263] width 104 height 12
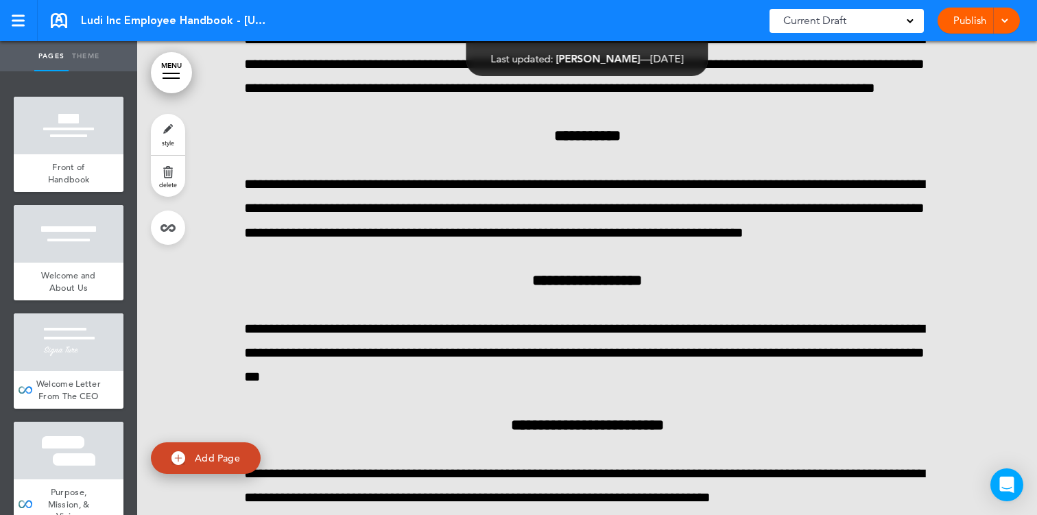
scroll to position [53370, 0]
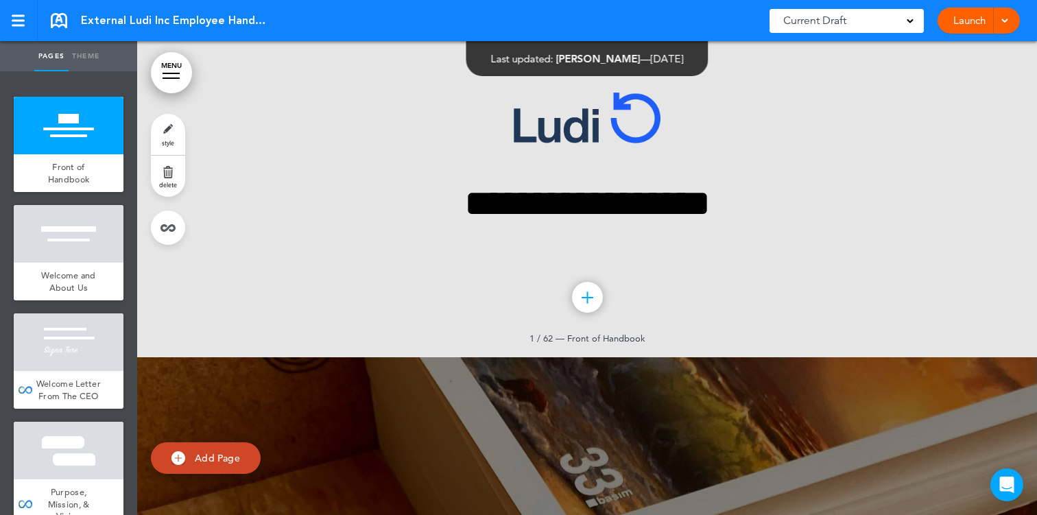
click at [171, 82] on link "MENU" at bounding box center [171, 72] width 41 height 41
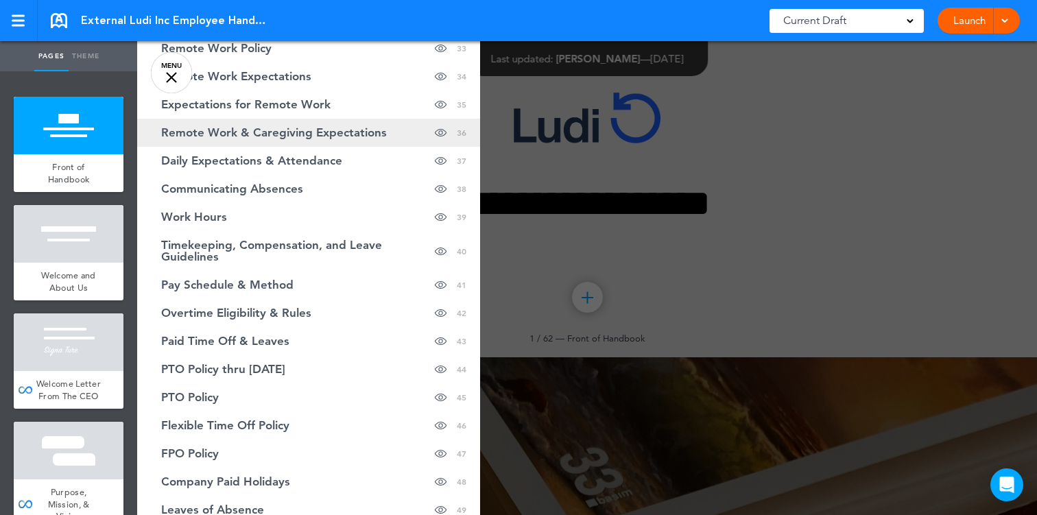
scroll to position [1096, 0]
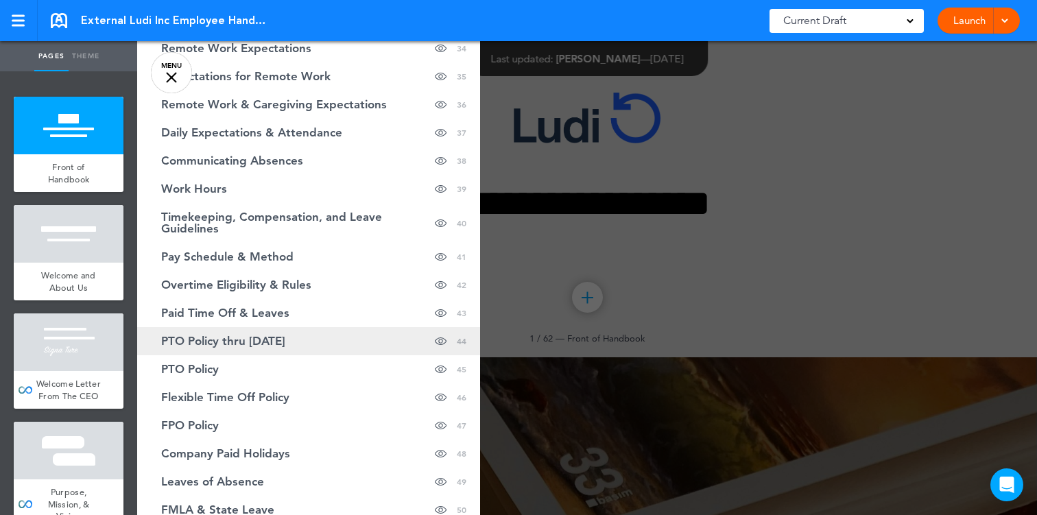
click at [217, 327] on link "PTO Policy thru [DATE] Hide page in table of contents 44" at bounding box center [308, 341] width 343 height 28
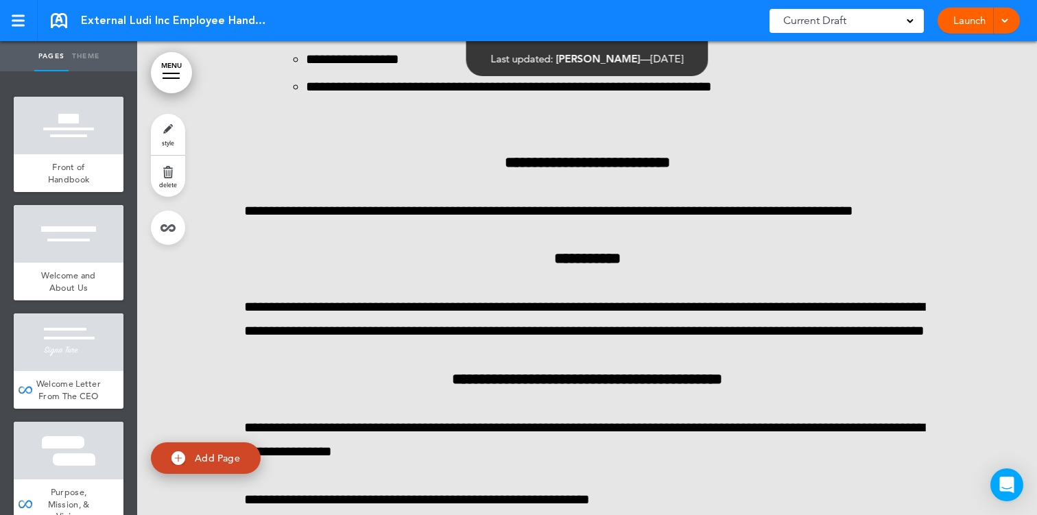
scroll to position [45221, 0]
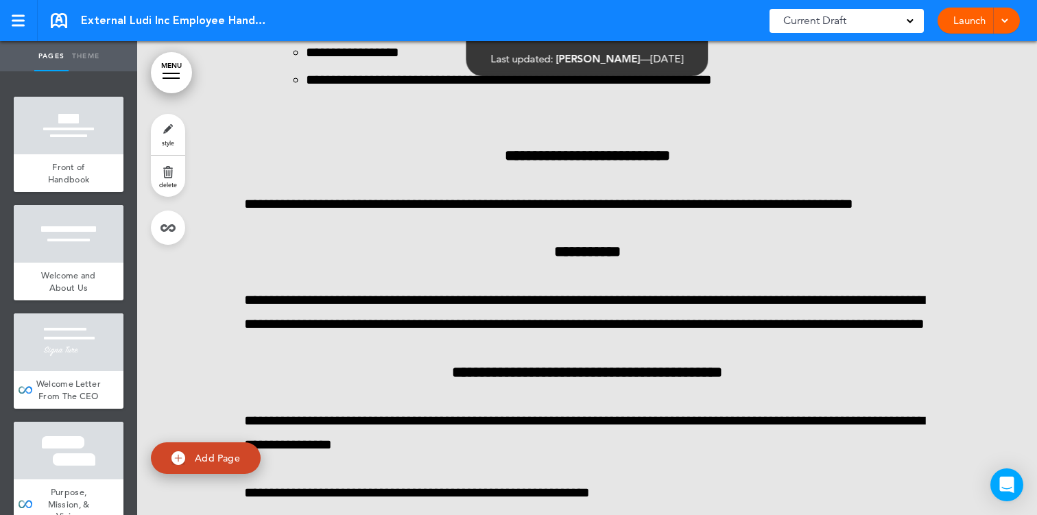
click at [169, 77] on div at bounding box center [170, 77] width 17 height 1
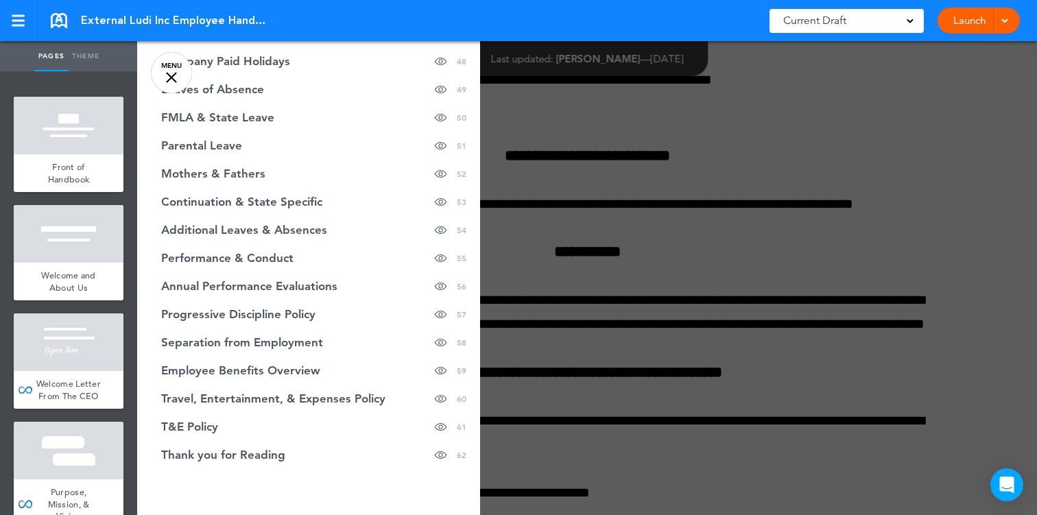
scroll to position [1515, 0]
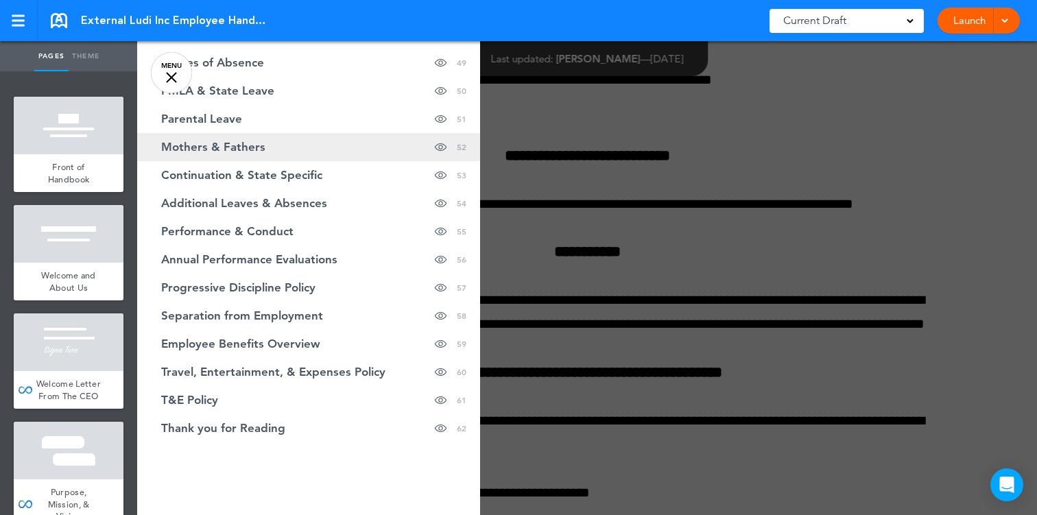
click at [237, 141] on span "Mothers & Fathers" at bounding box center [213, 147] width 104 height 12
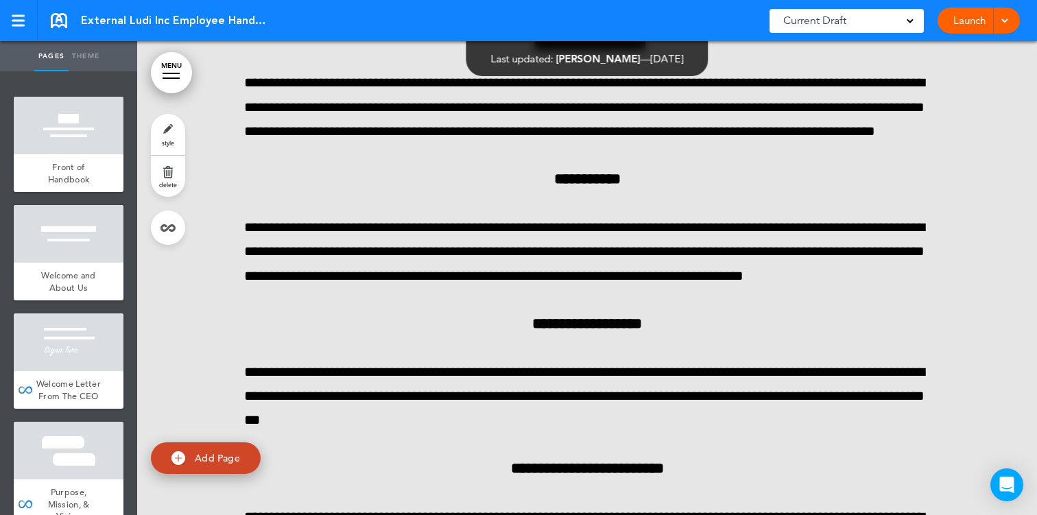
scroll to position [52800, 0]
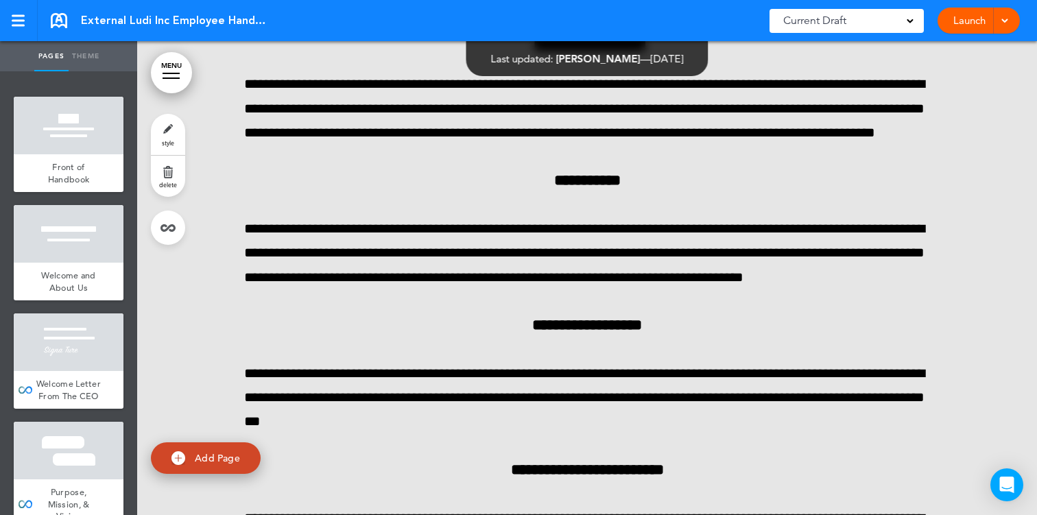
click at [1004, 17] on span at bounding box center [1004, 19] width 9 height 9
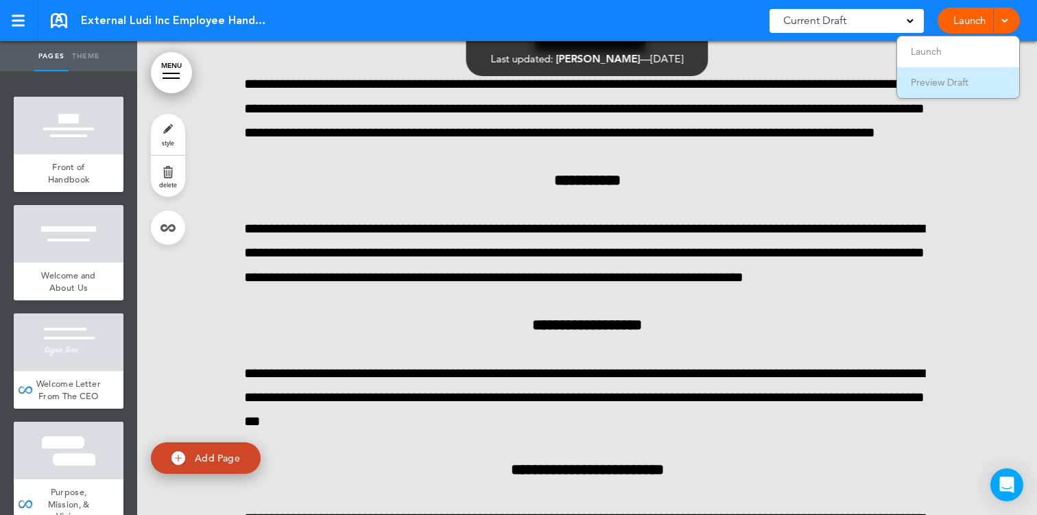
click at [939, 82] on span "Preview Draft" at bounding box center [939, 82] width 58 height 12
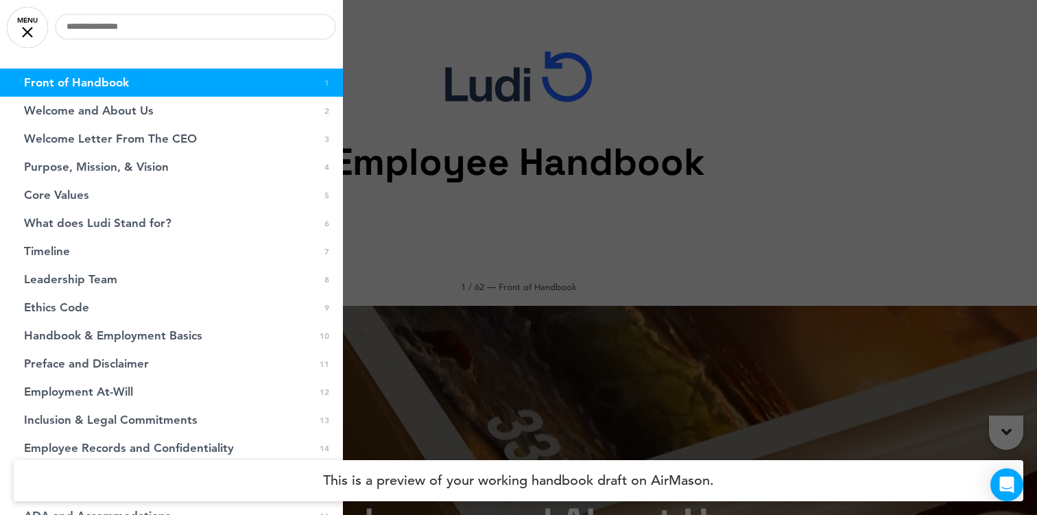
click at [30, 38] on link "MENU" at bounding box center [27, 27] width 41 height 41
